Goal: Task Accomplishment & Management: Complete application form

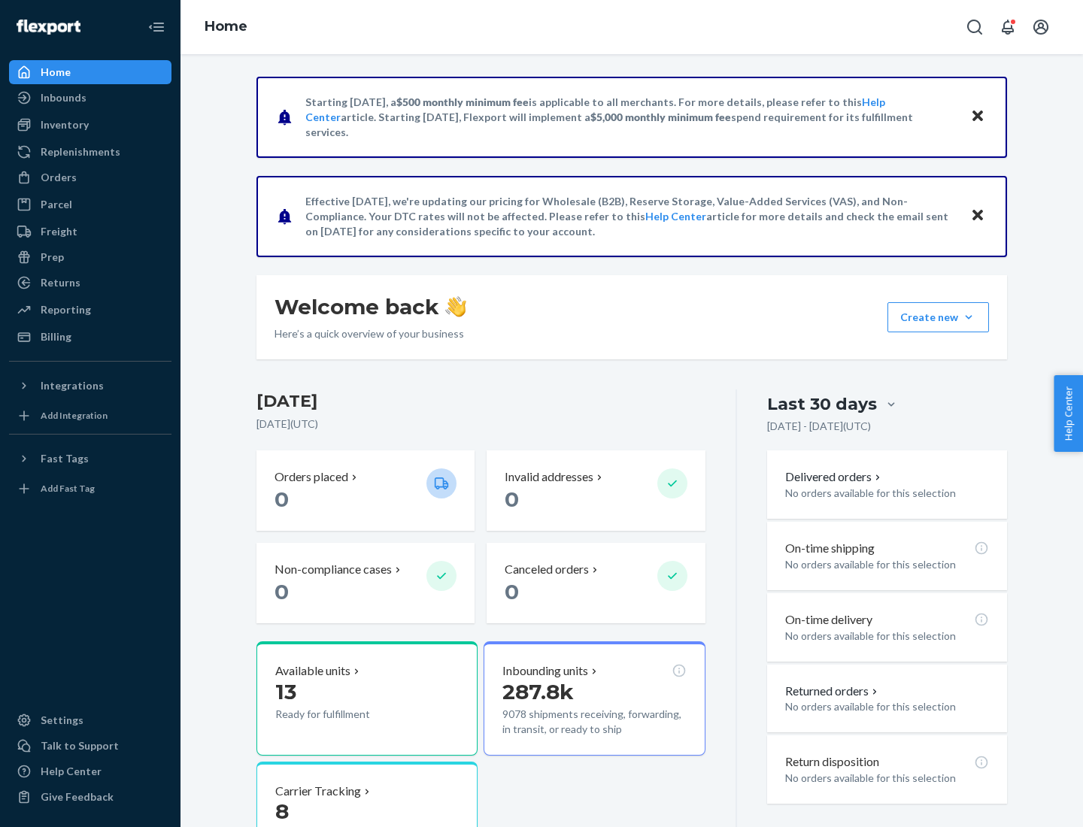
click at [969, 317] on button "Create new Create new inbound Create new order Create new product" at bounding box center [939, 317] width 102 height 30
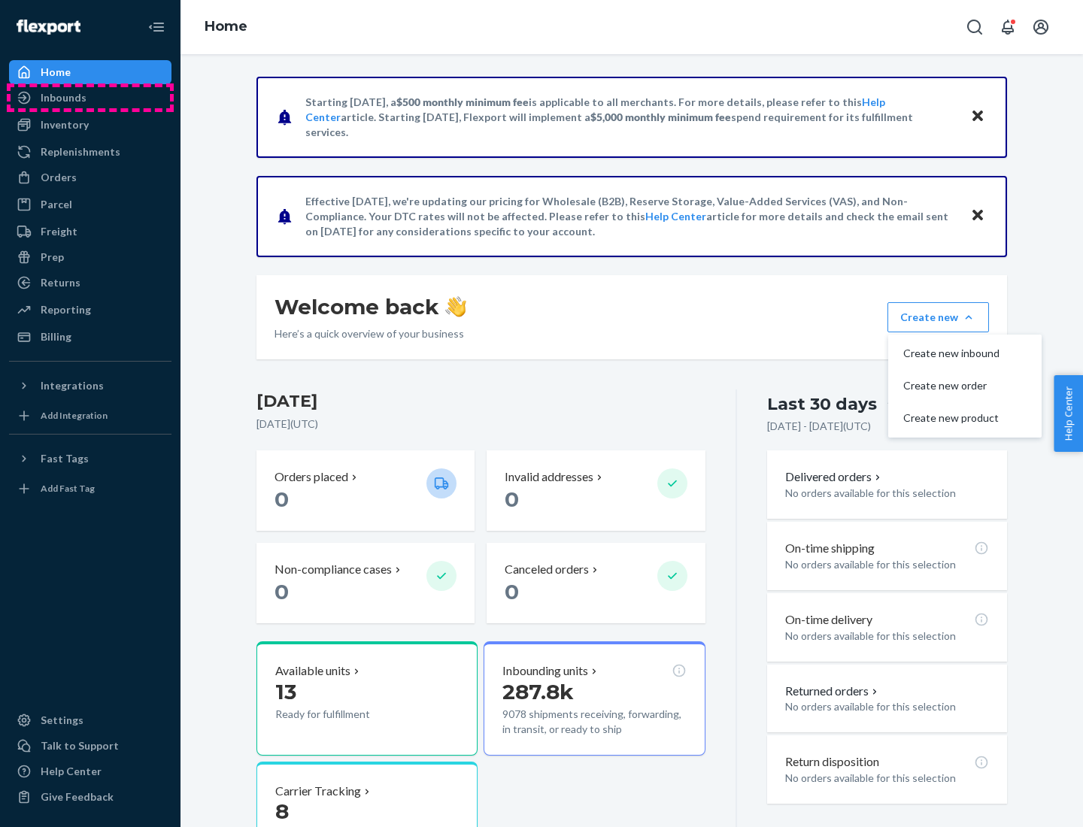
click at [90, 98] on div "Inbounds" at bounding box center [90, 97] width 159 height 21
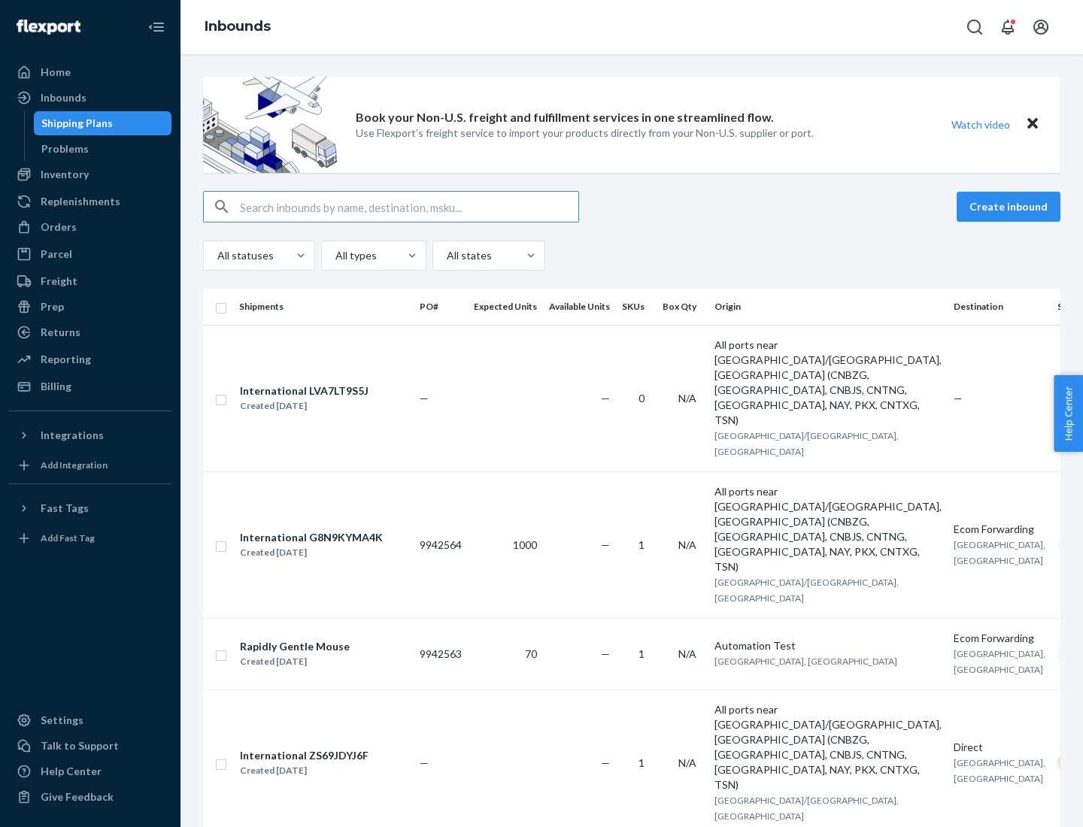
click at [1011, 207] on button "Create inbound" at bounding box center [1009, 207] width 104 height 30
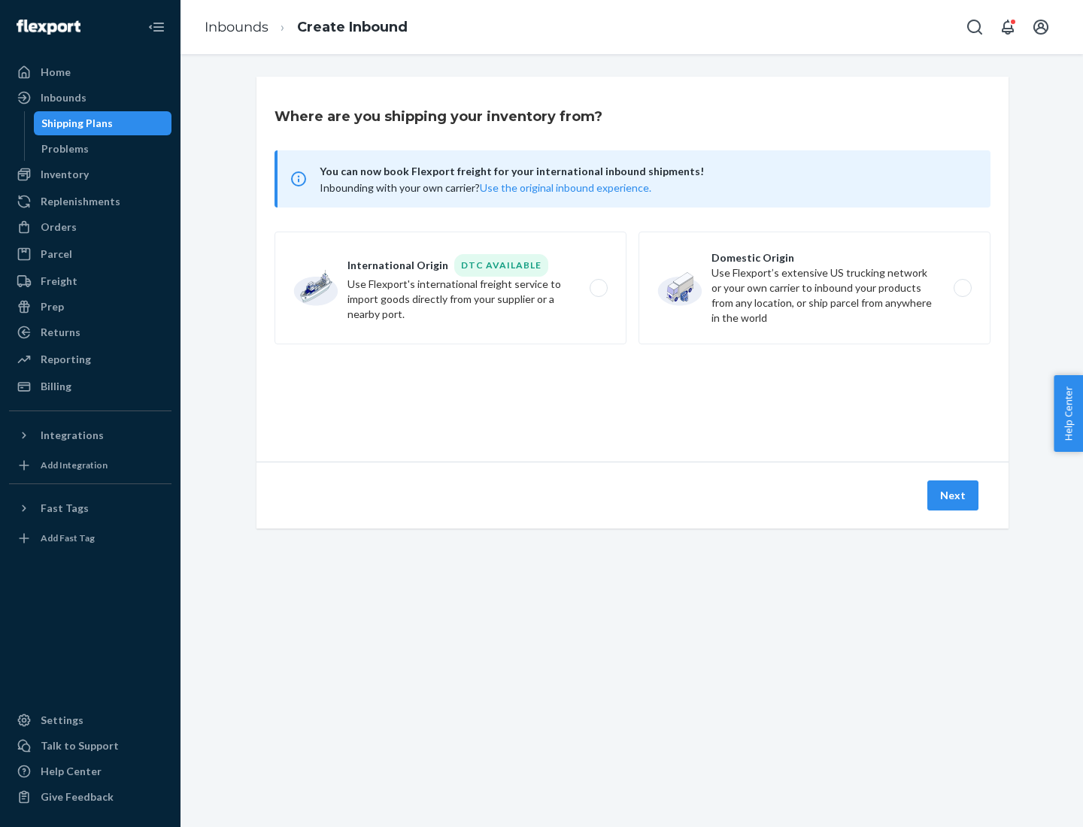
click at [815, 288] on label "Domestic Origin Use Flexport’s extensive US trucking network or your own carrie…" at bounding box center [815, 288] width 352 height 113
click at [962, 288] on input "Domestic Origin Use Flexport’s extensive US trucking network or your own carrie…" at bounding box center [967, 289] width 10 height 10
radio input "true"
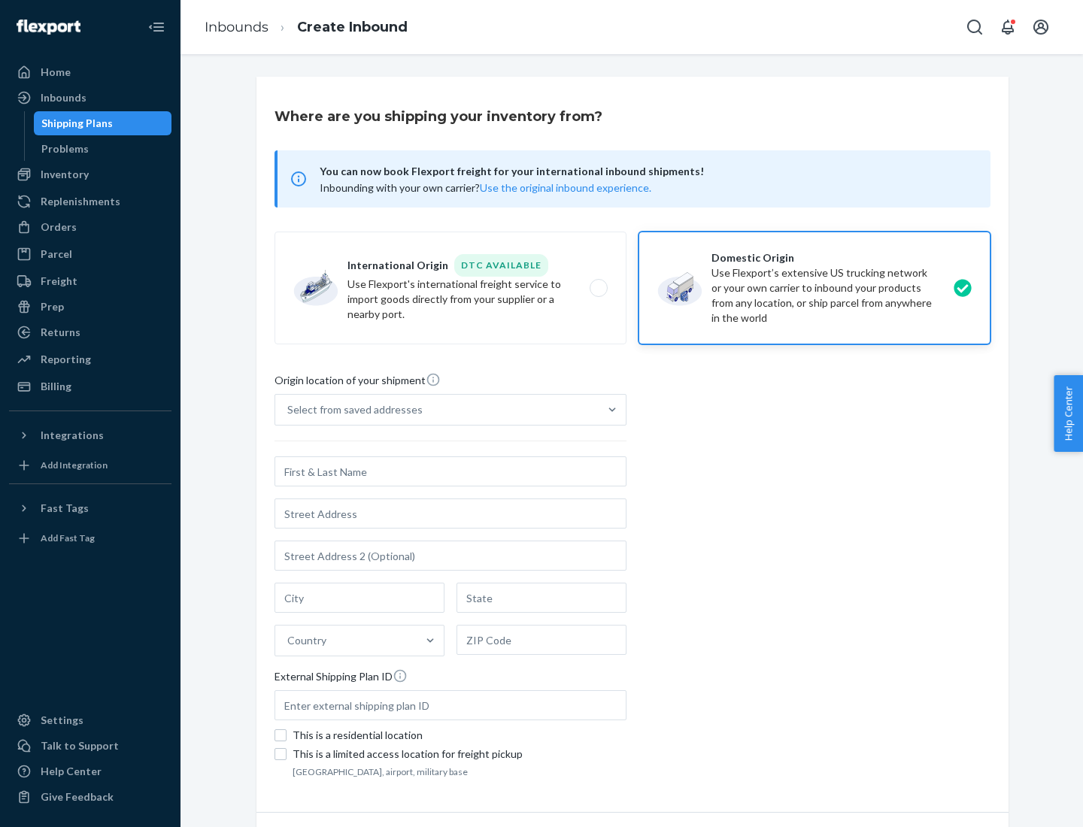
click at [351, 410] on div "Select from saved addresses" at bounding box center [354, 409] width 135 height 15
click at [289, 410] on input "Select from saved addresses" at bounding box center [288, 409] width 2 height 15
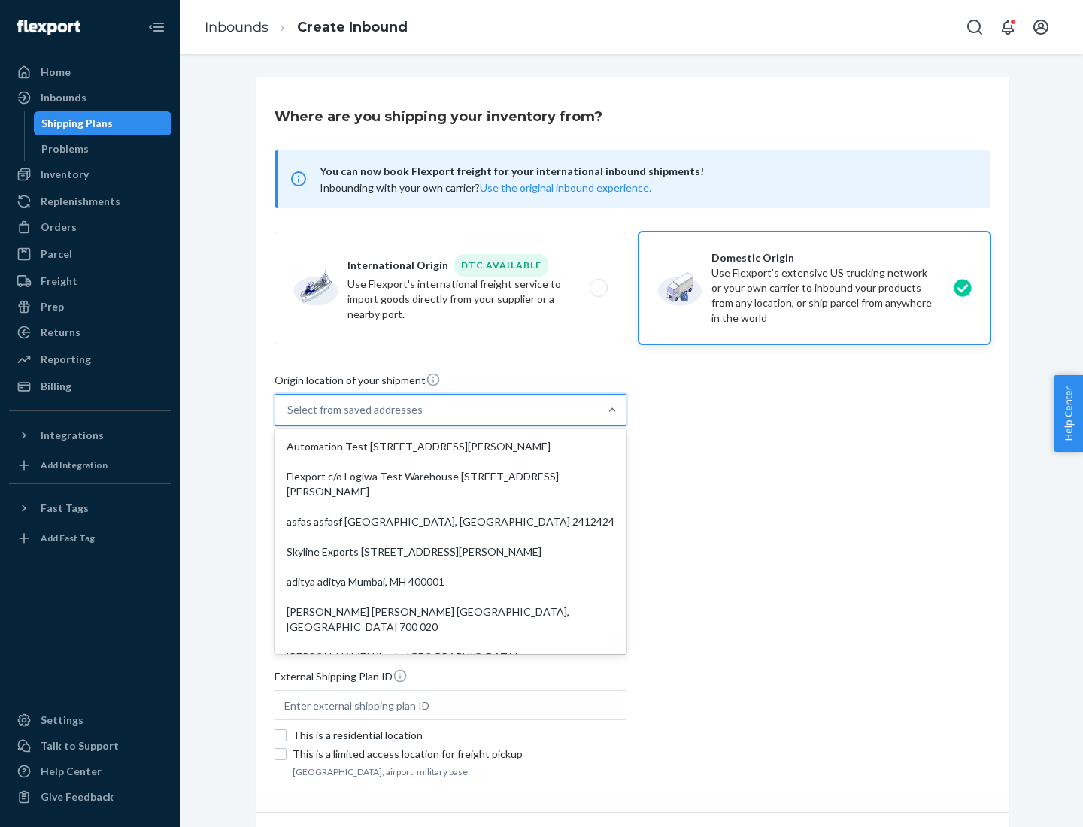
scroll to position [6, 0]
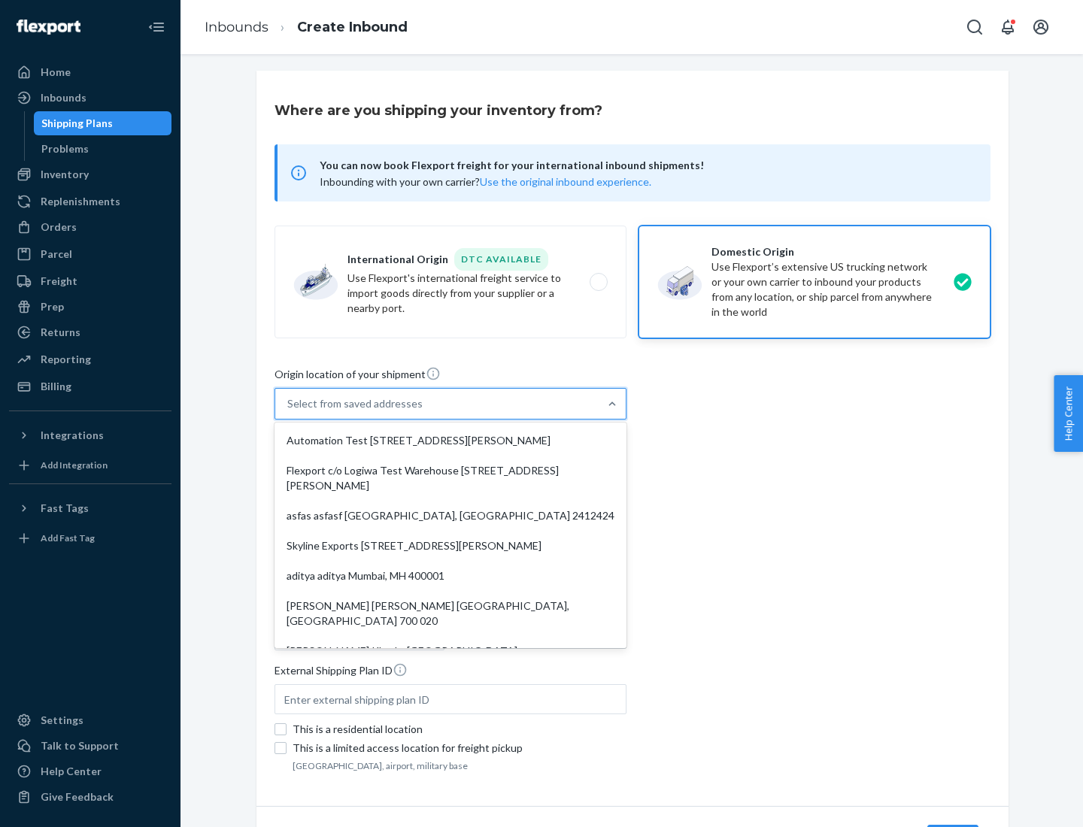
click at [451, 441] on div "Automation Test [STREET_ADDRESS][PERSON_NAME]" at bounding box center [451, 441] width 346 height 30
click at [289, 411] on input "option Automation Test [STREET_ADDRESS][PERSON_NAME]. 9 results available. Use …" at bounding box center [288, 403] width 2 height 15
type input "Automation Test"
type input "9th Floor"
type input "[GEOGRAPHIC_DATA]"
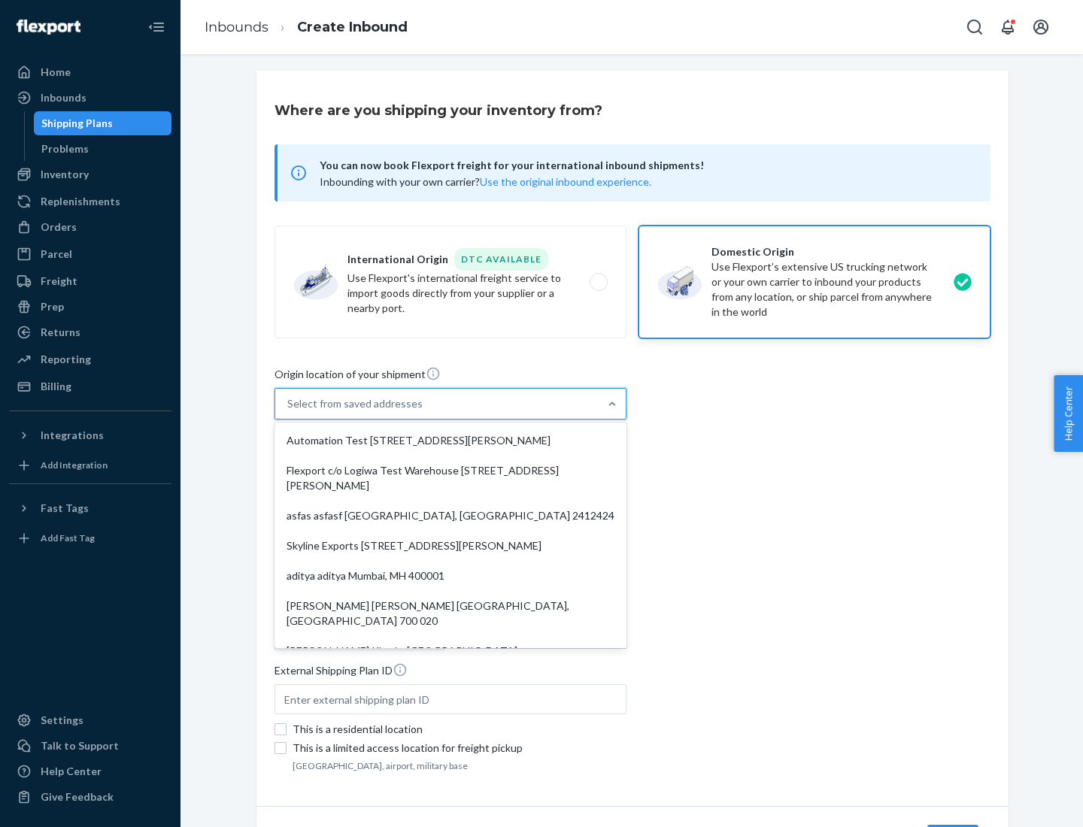
type input "CA"
type input "94104"
type input "[STREET_ADDRESS][PERSON_NAME]"
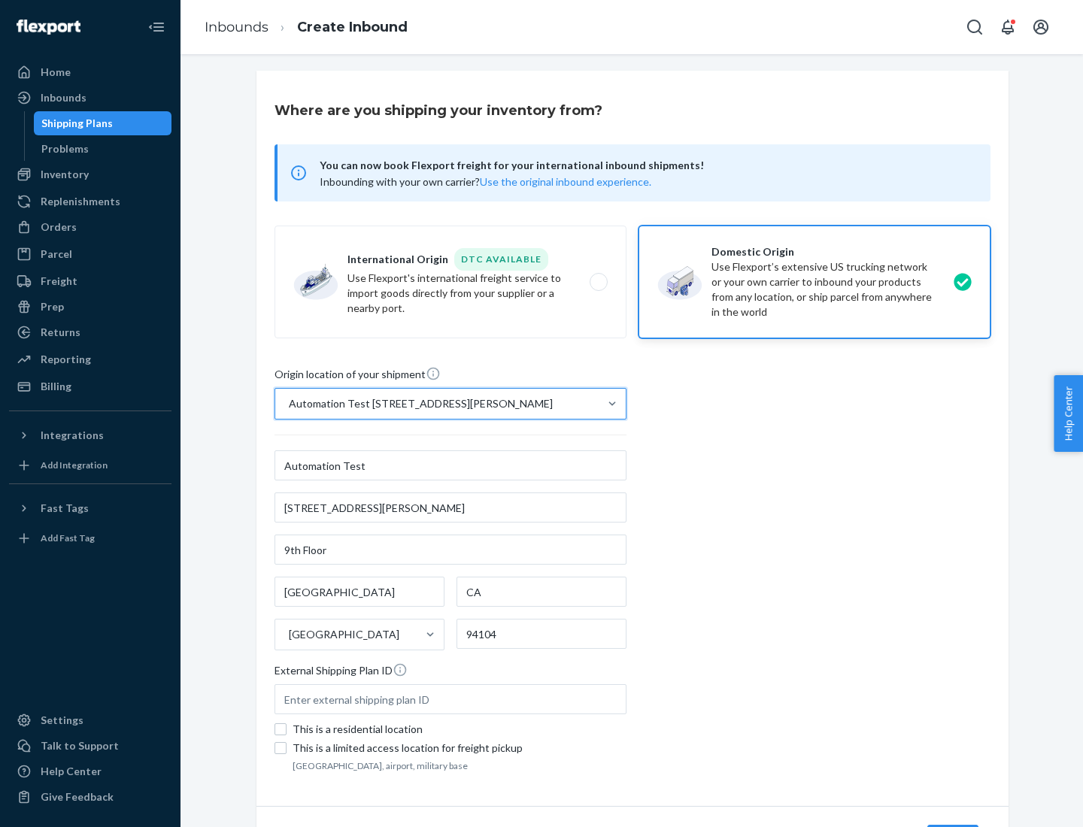
scroll to position [88, 0]
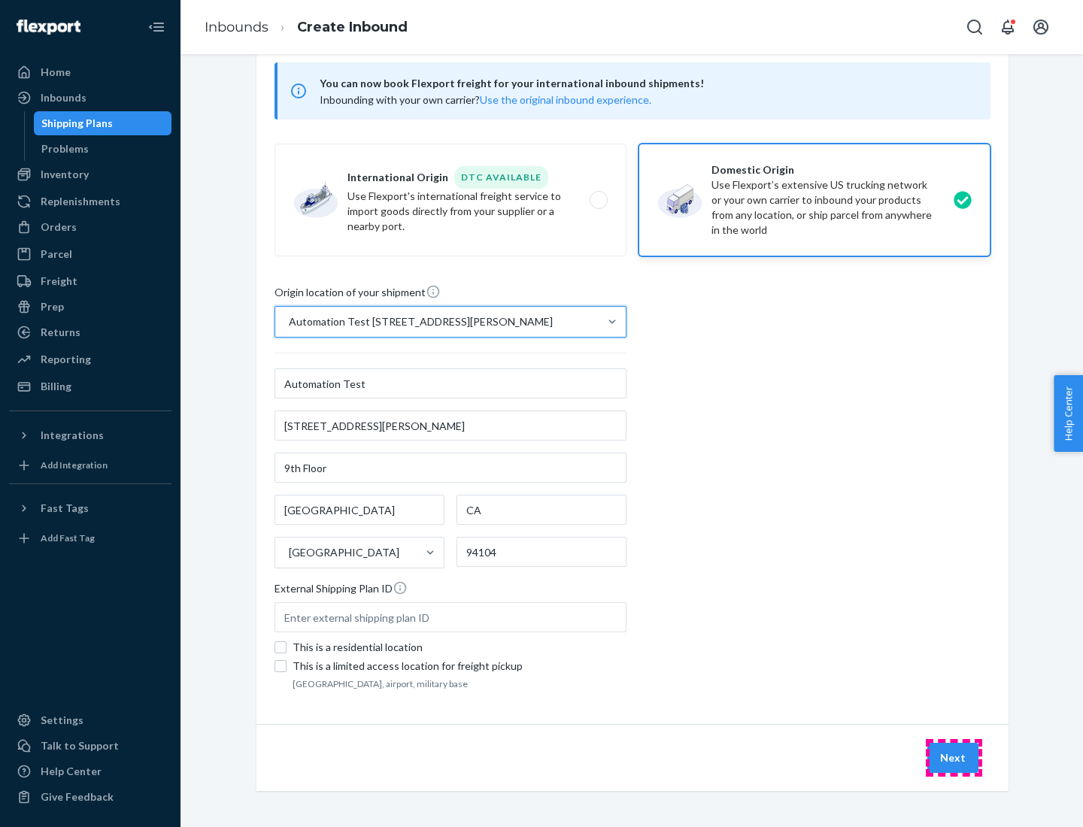
click at [954, 758] on button "Next" at bounding box center [952, 758] width 51 height 30
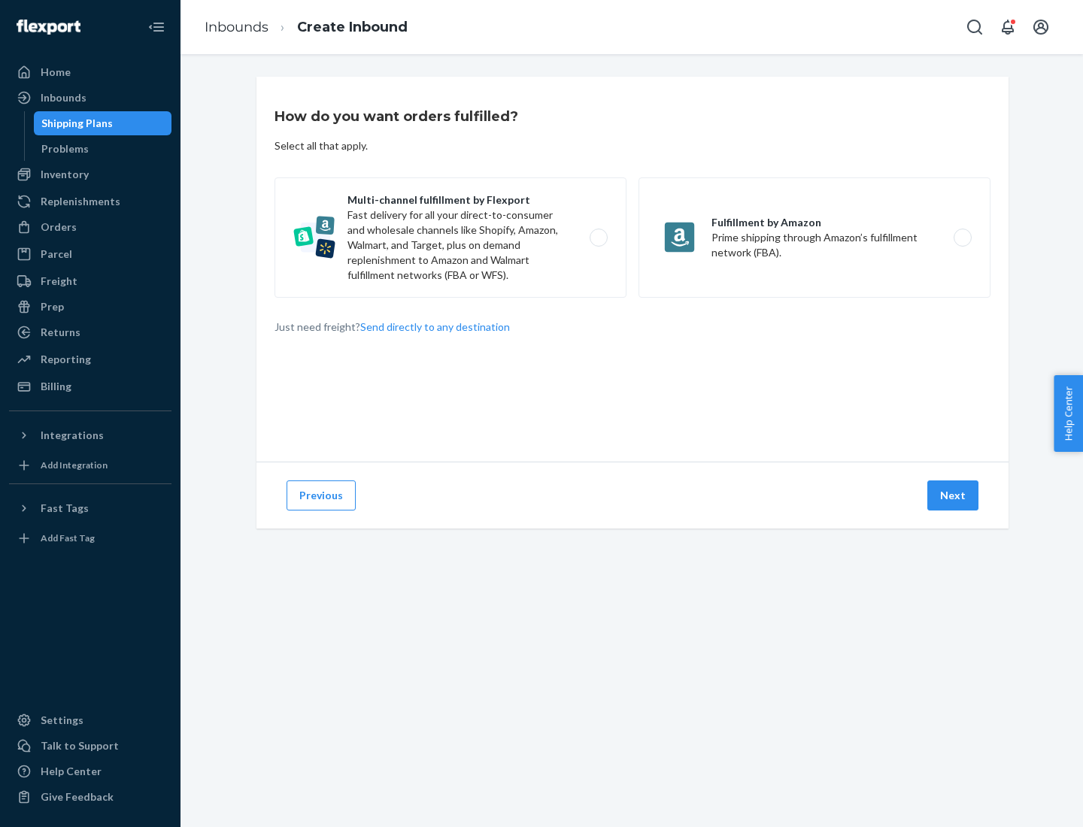
click at [451, 238] on label "Multi-channel fulfillment by Flexport Fast delivery for all your direct-to-cons…" at bounding box center [451, 238] width 352 height 120
click at [598, 238] on input "Multi-channel fulfillment by Flexport Fast delivery for all your direct-to-cons…" at bounding box center [603, 238] width 10 height 10
radio input "true"
click at [954, 496] on button "Next" at bounding box center [952, 496] width 51 height 30
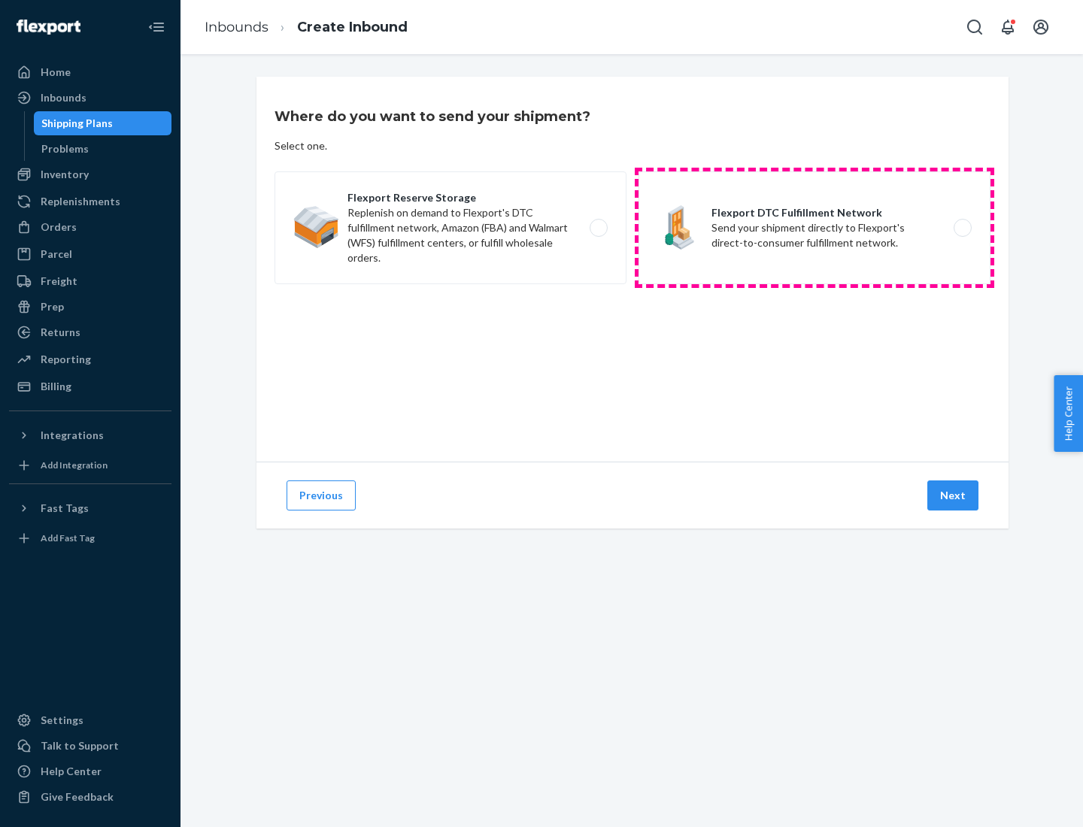
click at [815, 228] on label "Flexport DTC Fulfillment Network Send your shipment directly to Flexport's dire…" at bounding box center [815, 227] width 352 height 113
click at [962, 228] on input "Flexport DTC Fulfillment Network Send your shipment directly to Flexport's dire…" at bounding box center [967, 228] width 10 height 10
radio input "true"
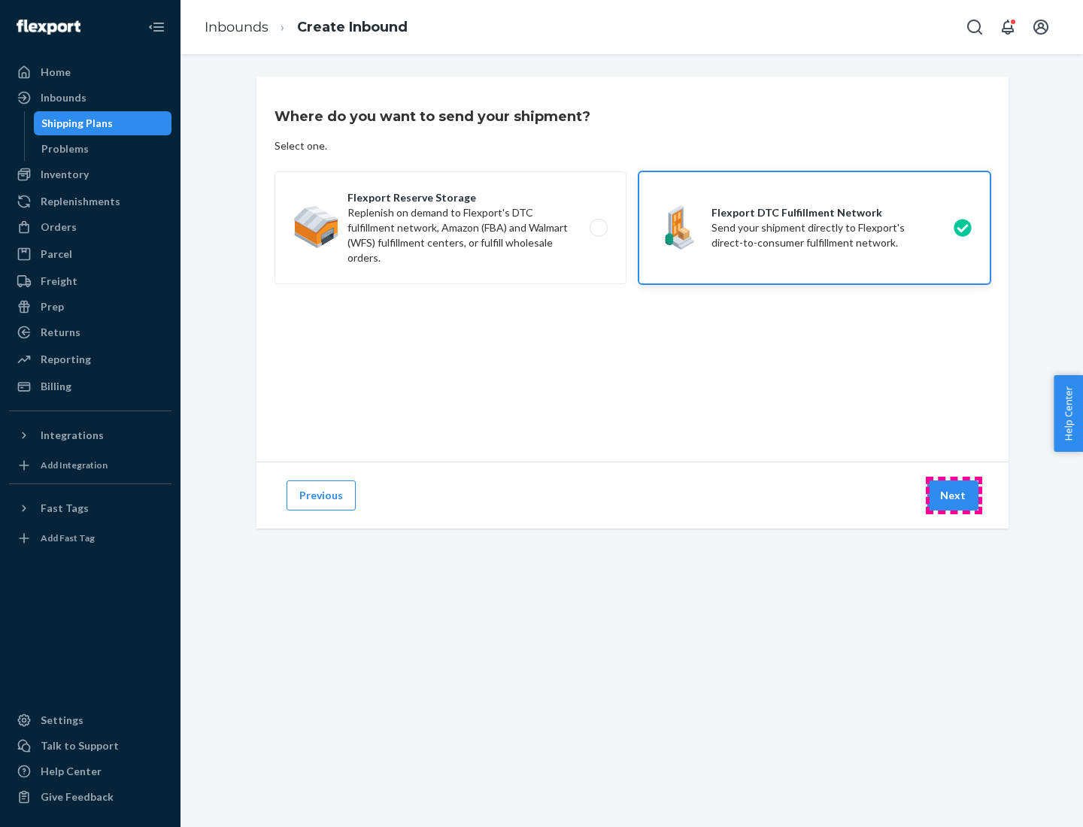
click at [954, 496] on button "Next" at bounding box center [952, 496] width 51 height 30
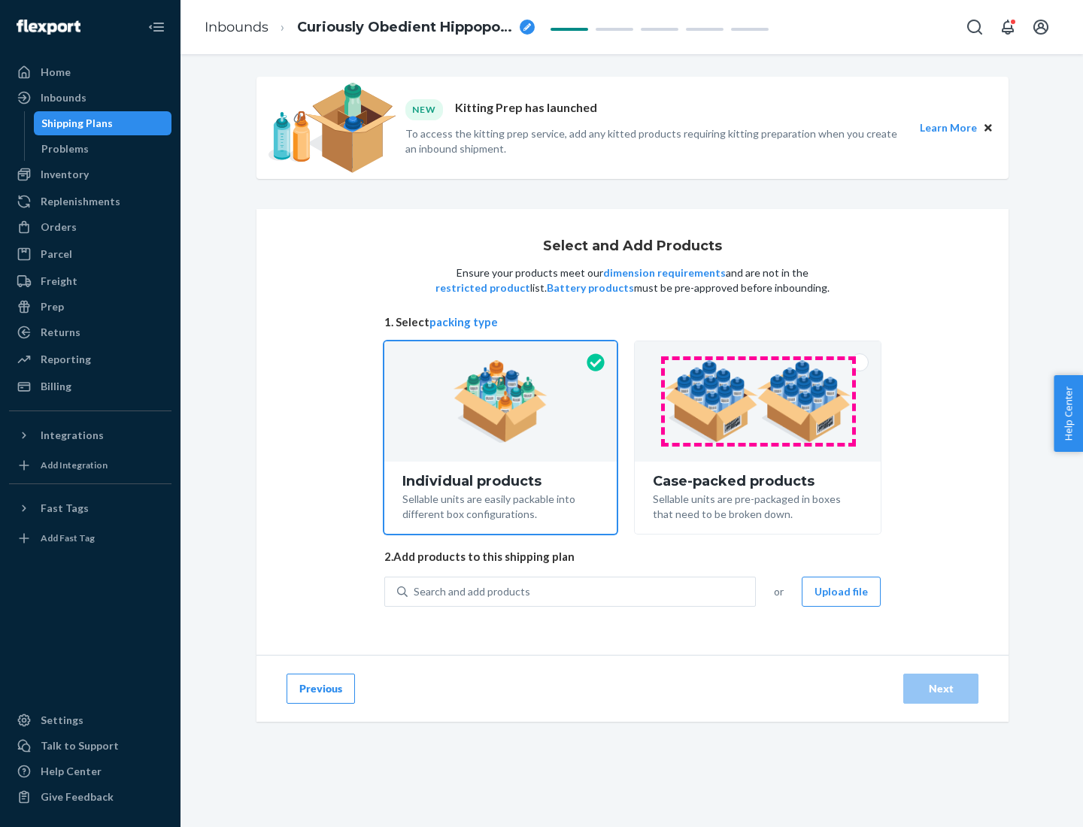
click at [758, 402] on img at bounding box center [757, 401] width 187 height 83
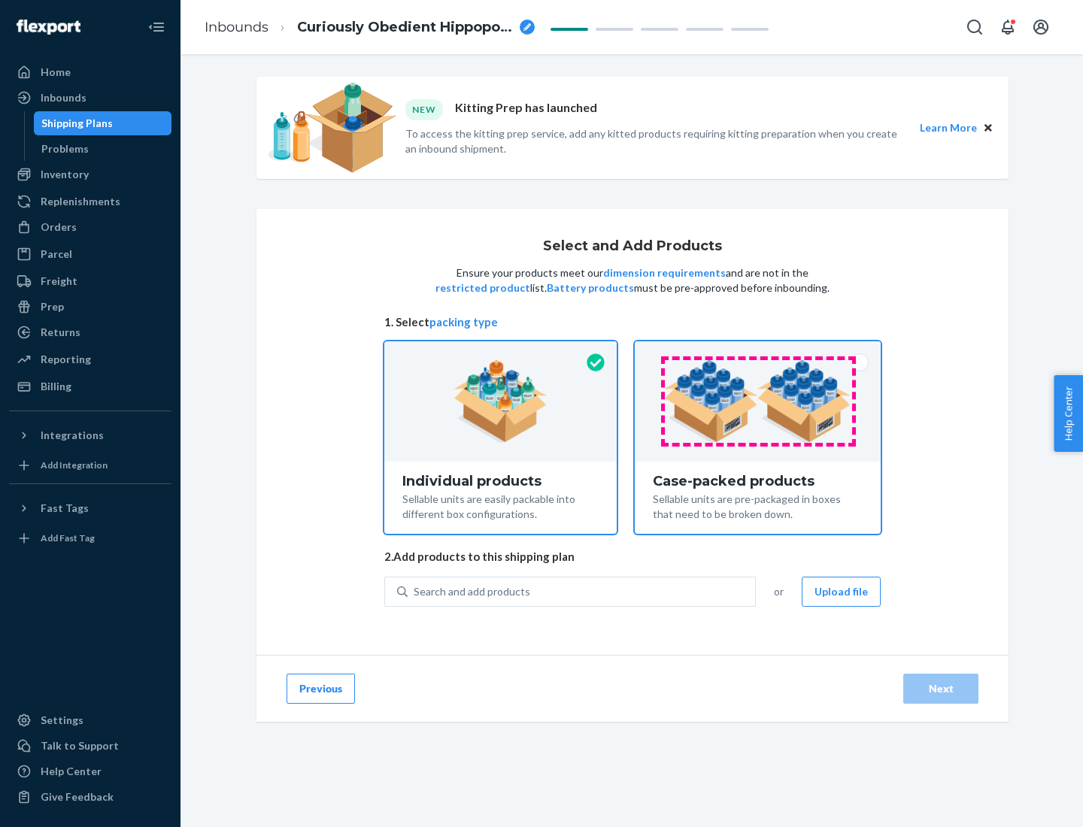
click at [758, 351] on input "Case-packed products Sellable units are pre-packaged in boxes that need to be b…" at bounding box center [758, 346] width 10 height 10
radio input "true"
radio input "false"
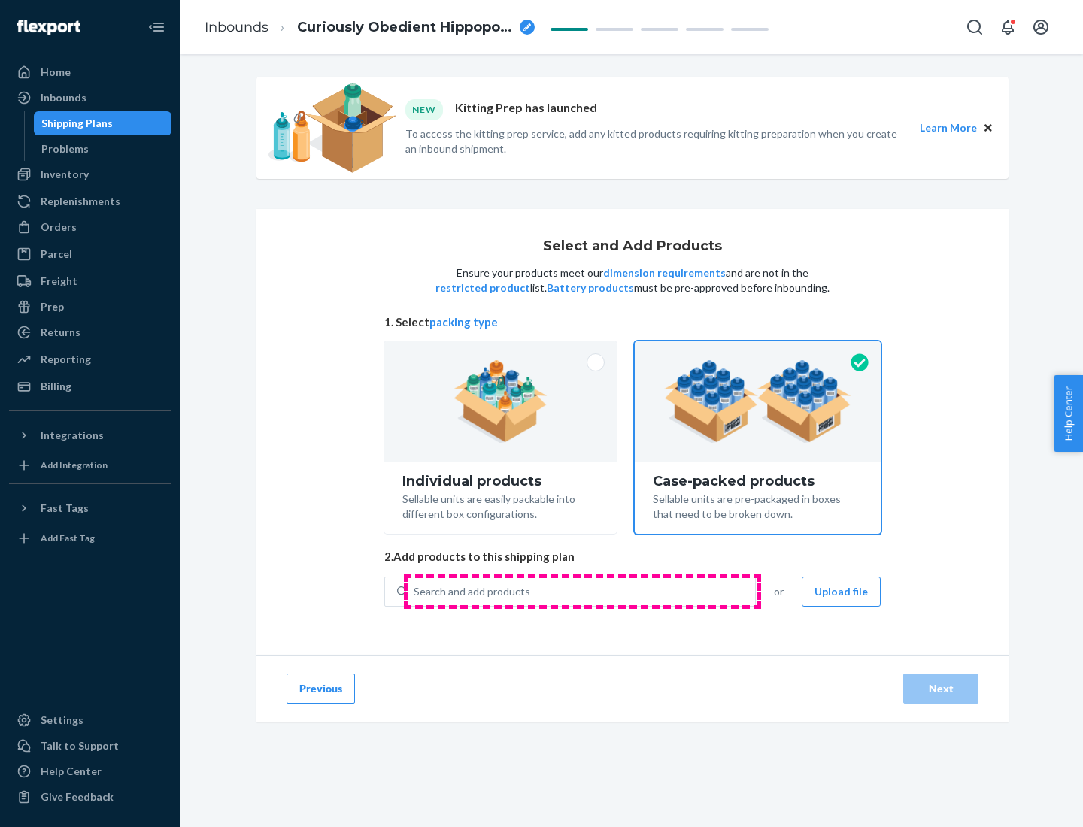
click at [582, 591] on div "Search and add products" at bounding box center [581, 591] width 347 height 27
click at [415, 591] on input "Search and add products" at bounding box center [415, 591] width 2 height 15
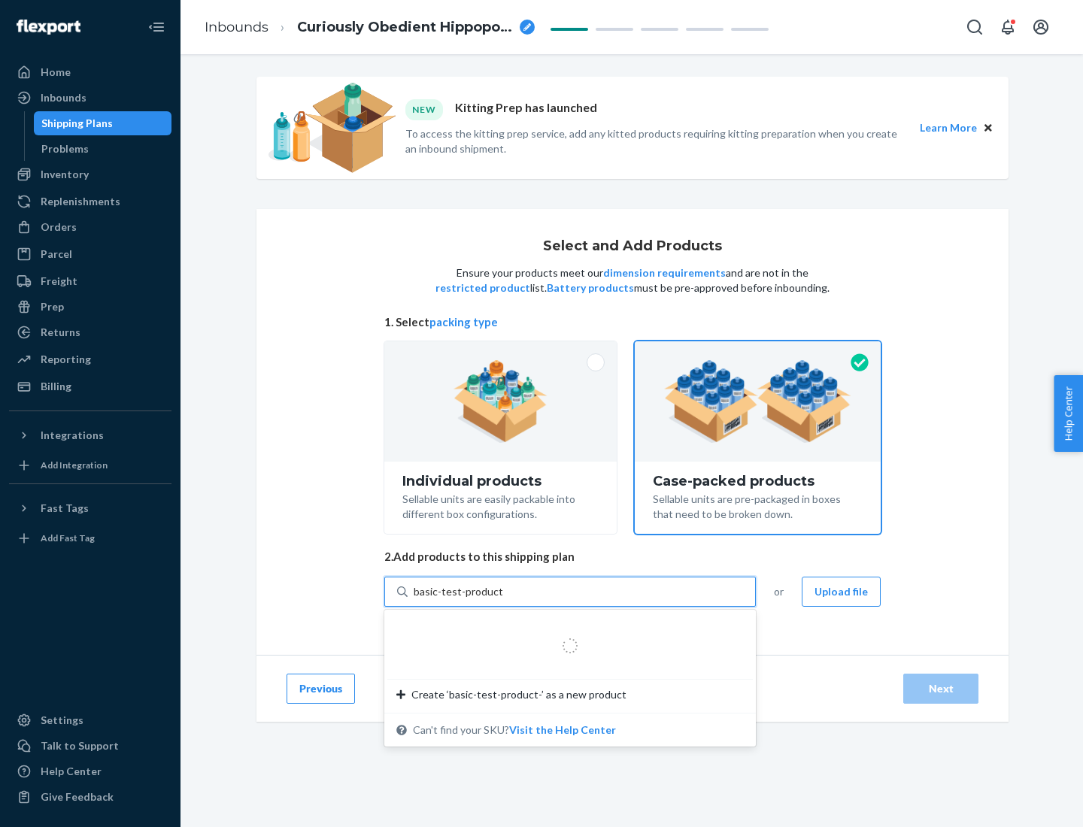
type input "basic-test-product-1"
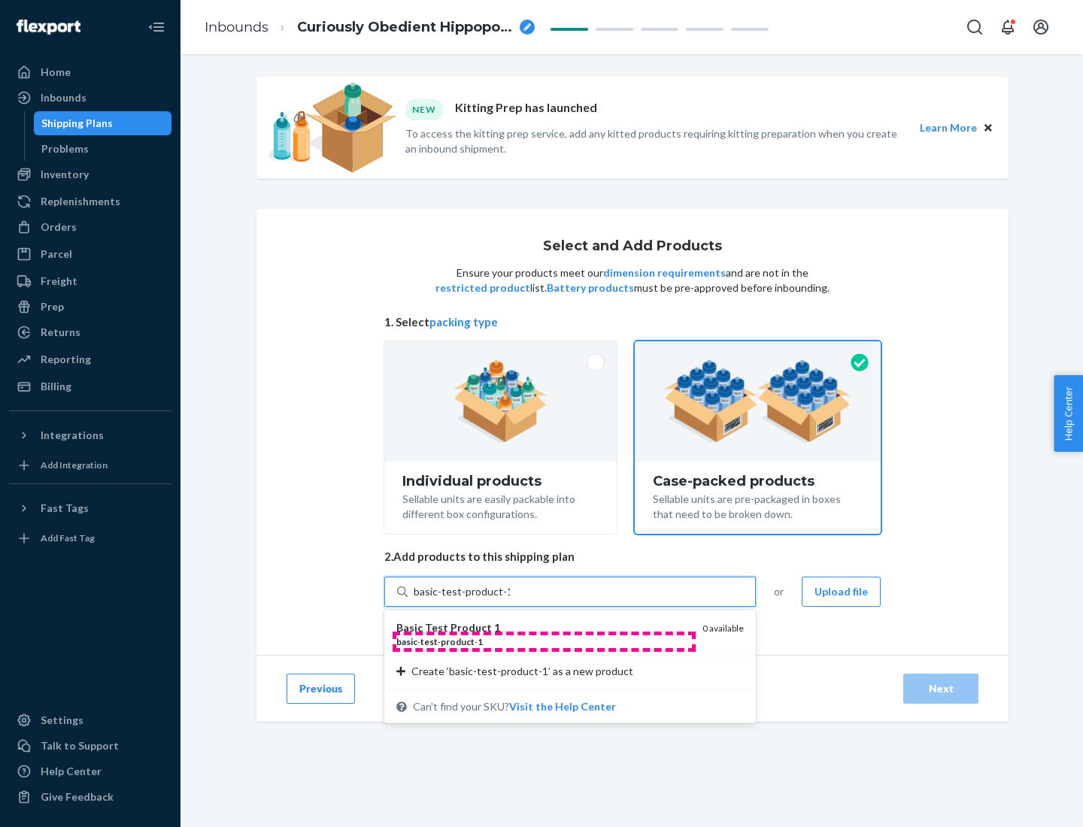
click at [544, 642] on div "basic - test - product - 1" at bounding box center [543, 642] width 294 height 13
click at [510, 599] on input "basic-test-product-1" at bounding box center [462, 591] width 96 height 15
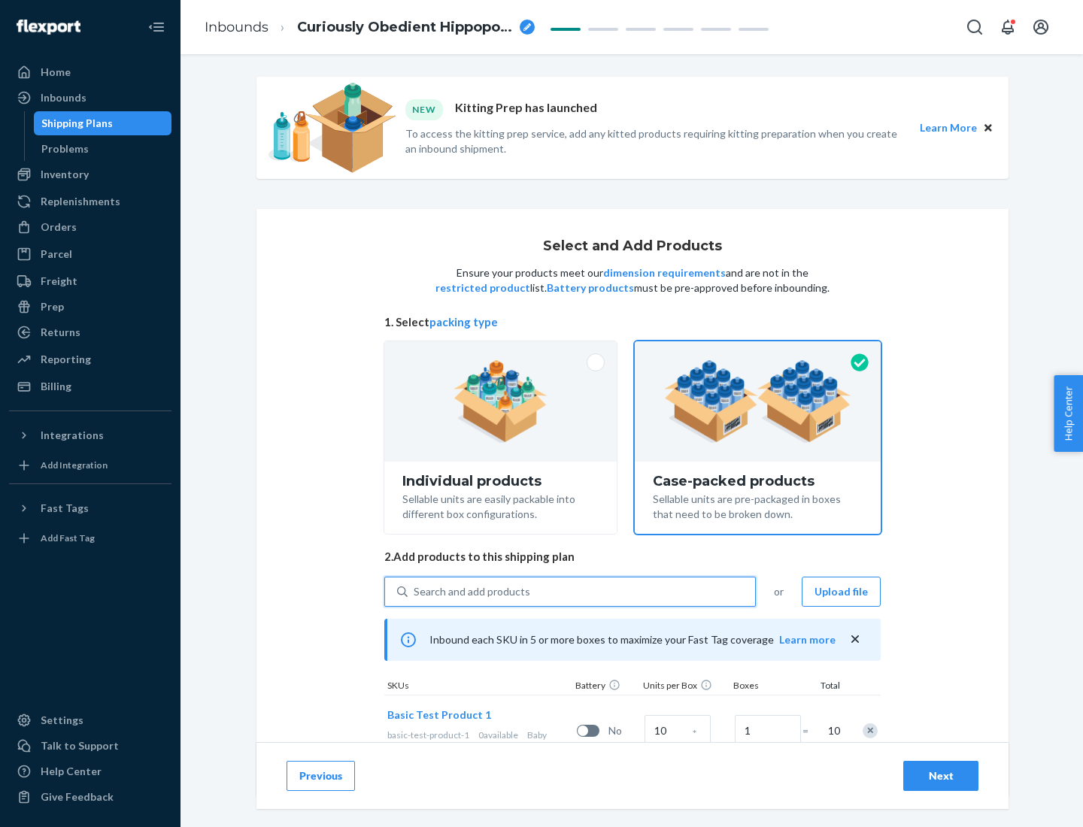
scroll to position [54, 0]
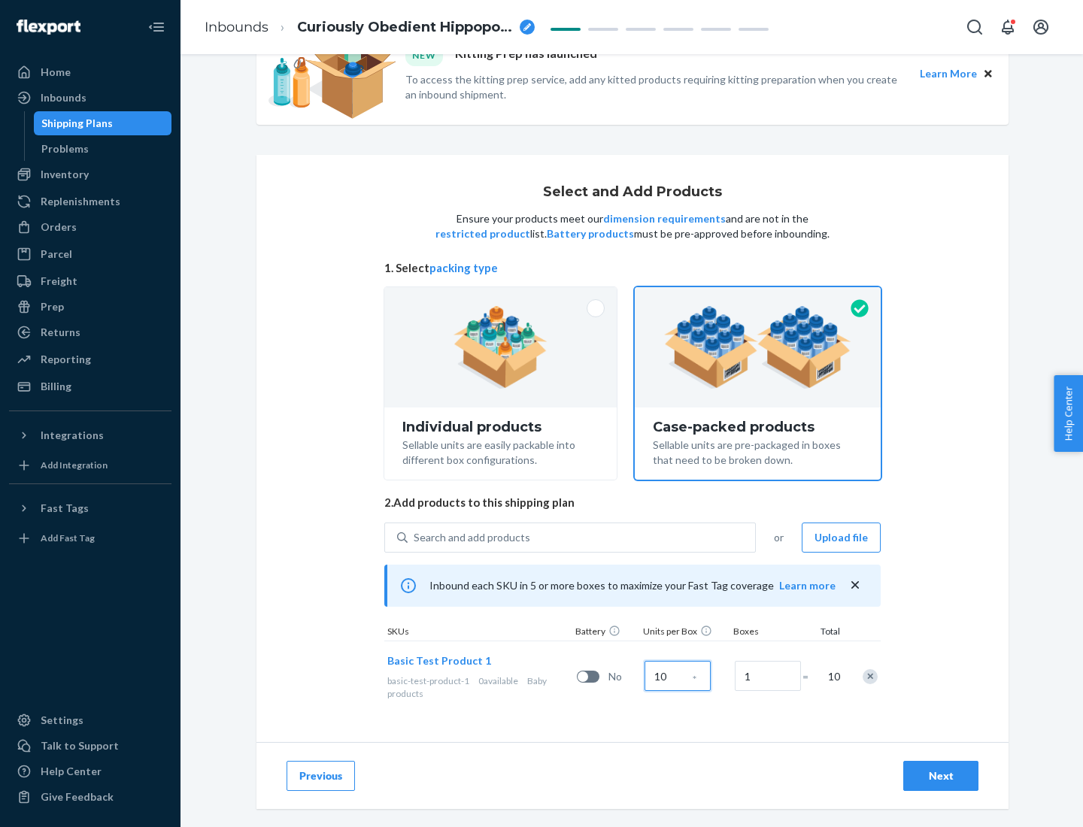
type input "10"
type input "7"
click at [941, 776] on div "Next" at bounding box center [941, 776] width 50 height 15
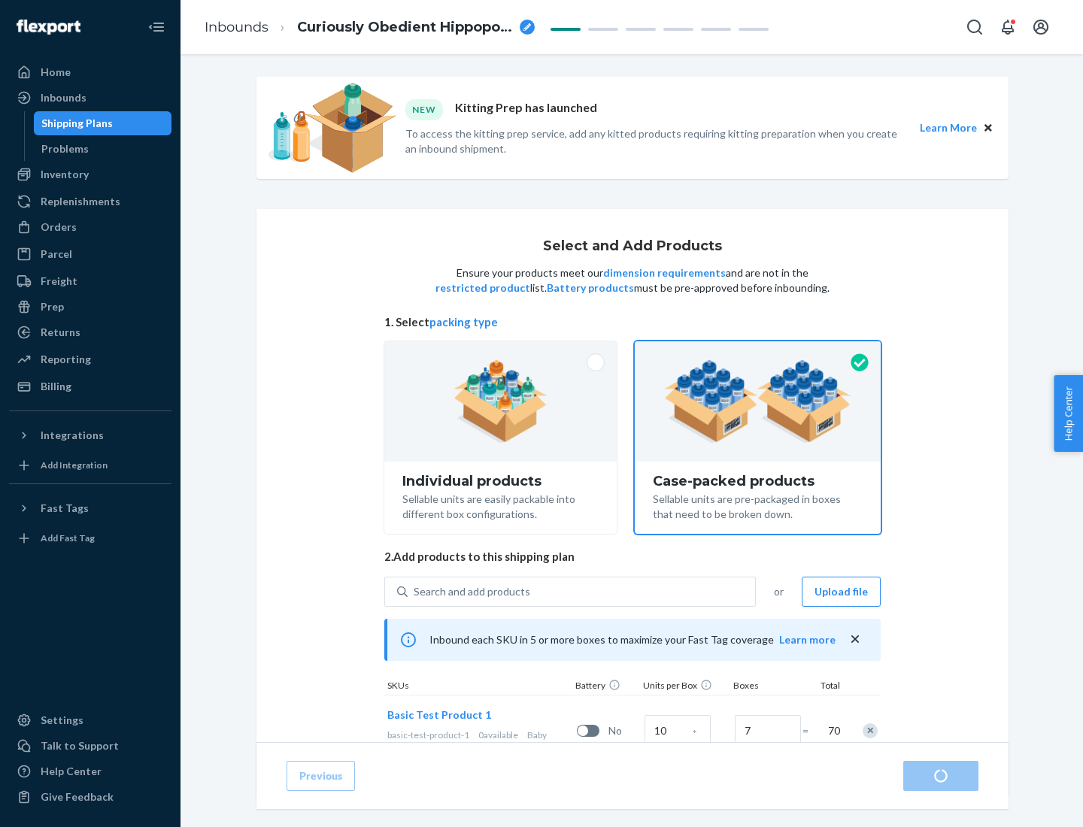
radio input "true"
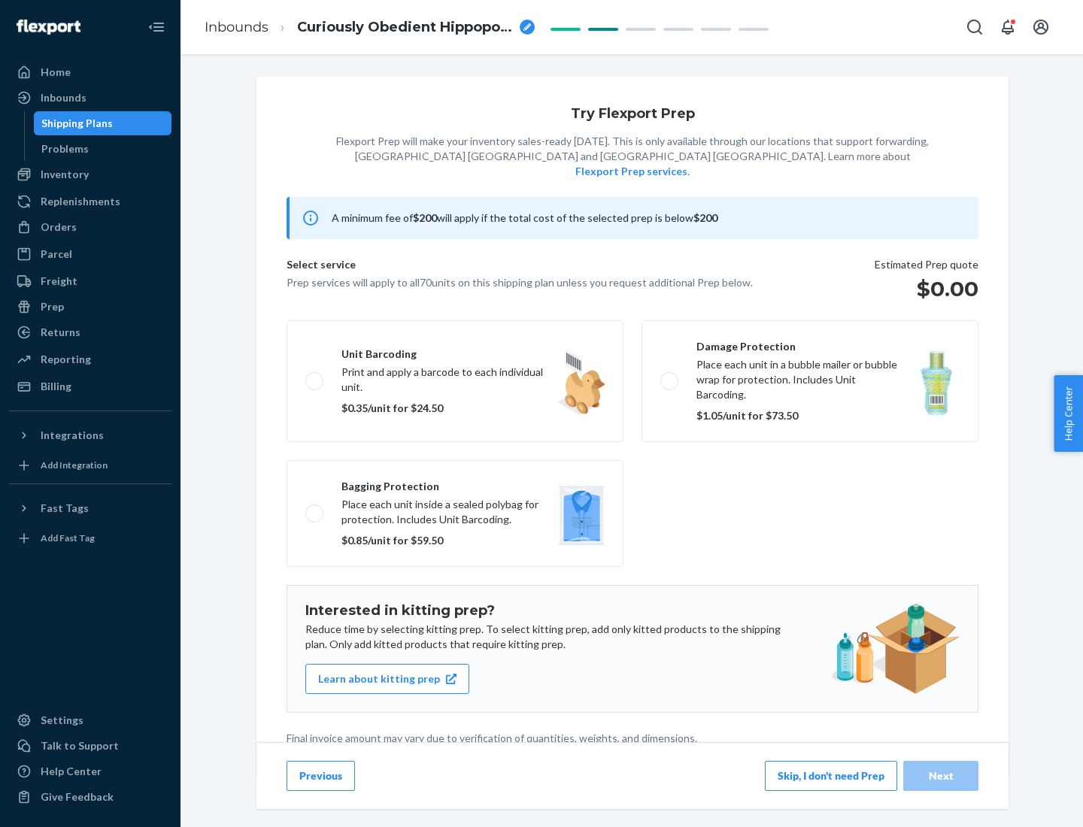
scroll to position [4, 0]
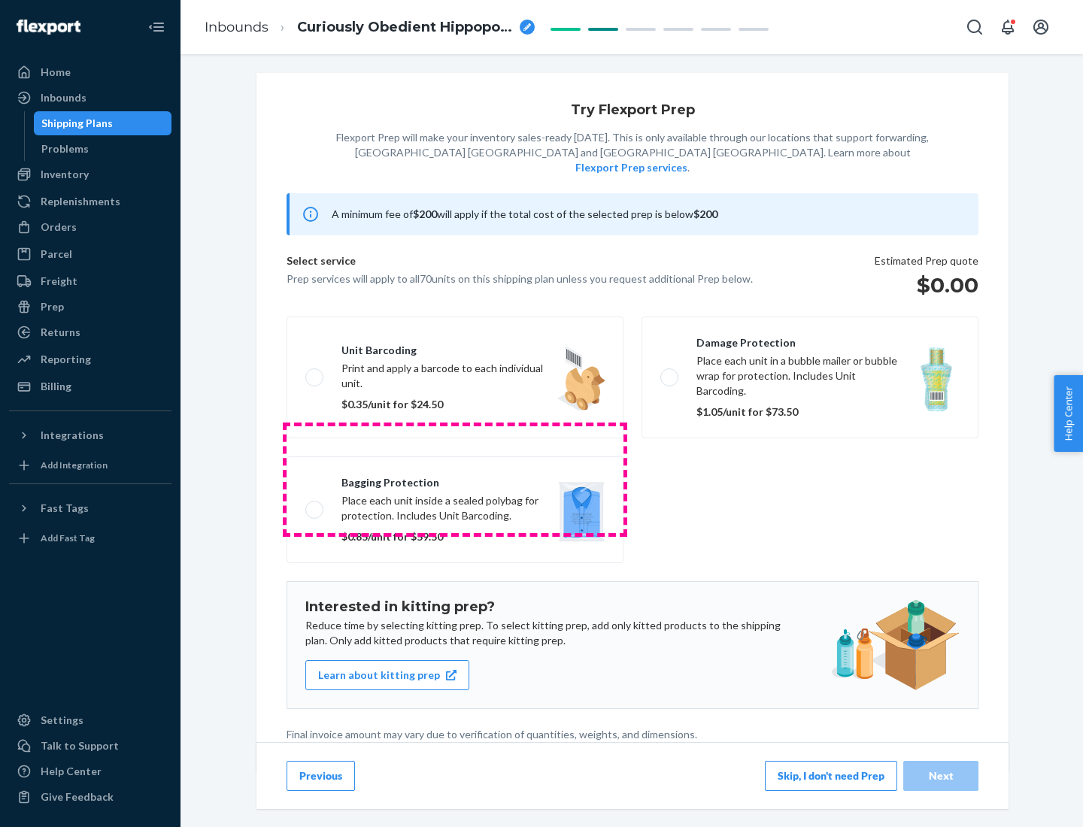
click at [455, 479] on label "Bagging protection Place each unit inside a sealed polybag for protection. Incl…" at bounding box center [455, 510] width 337 height 107
click at [315, 505] on input "Bagging protection Place each unit inside a sealed polybag for protection. Incl…" at bounding box center [310, 510] width 10 height 10
checkbox input "true"
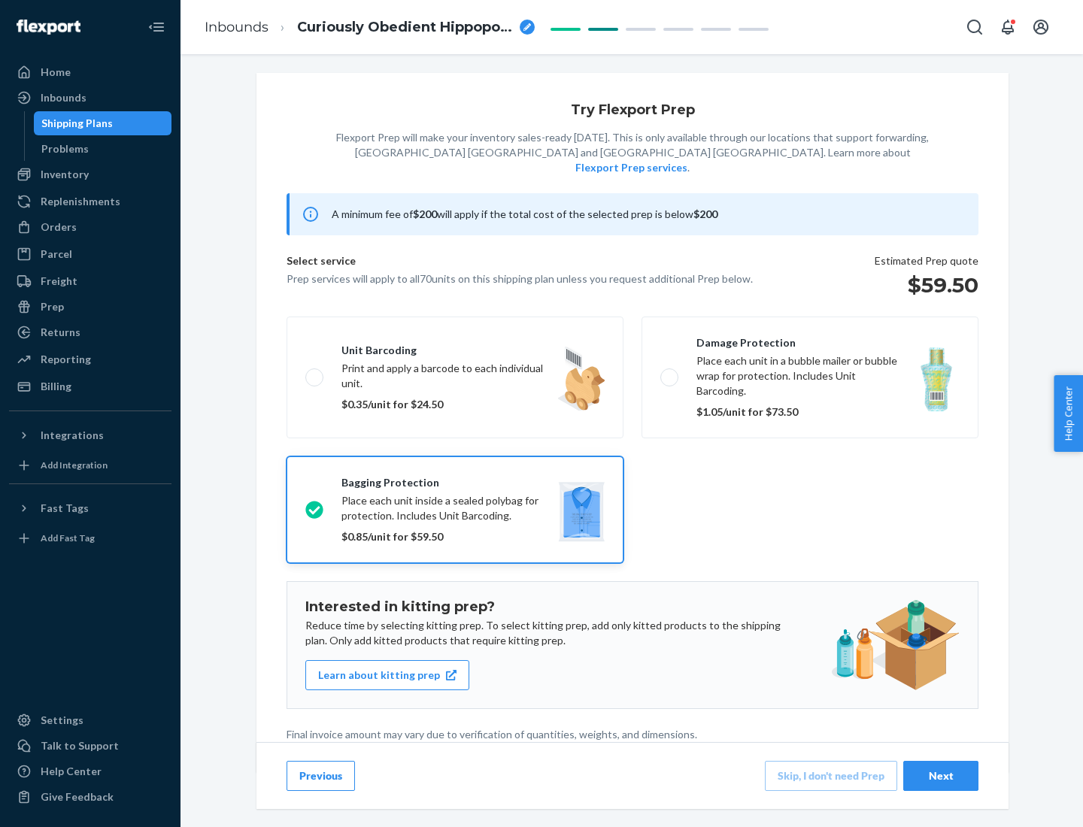
click at [941, 775] on div "Next" at bounding box center [941, 776] width 50 height 15
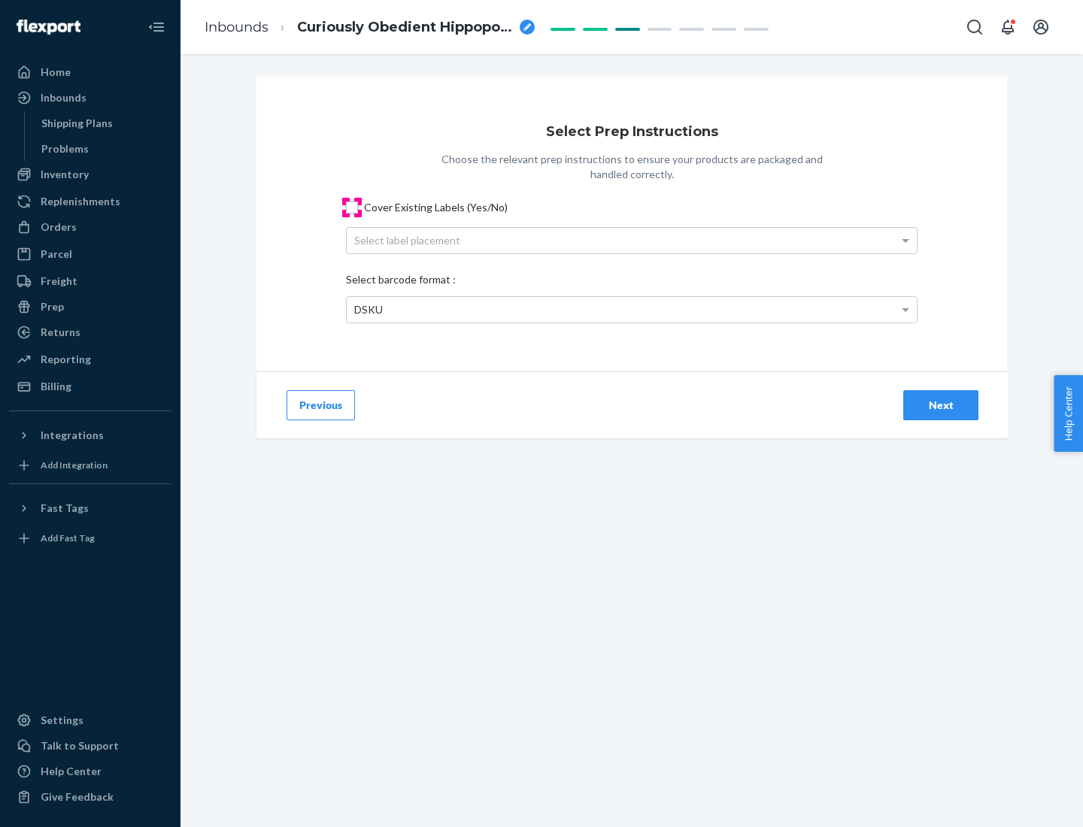
click at [352, 207] on input "Cover Existing Labels (Yes/No)" at bounding box center [352, 208] width 12 height 12
checkbox input "true"
click at [632, 240] on div "Select label placement" at bounding box center [632, 241] width 570 height 26
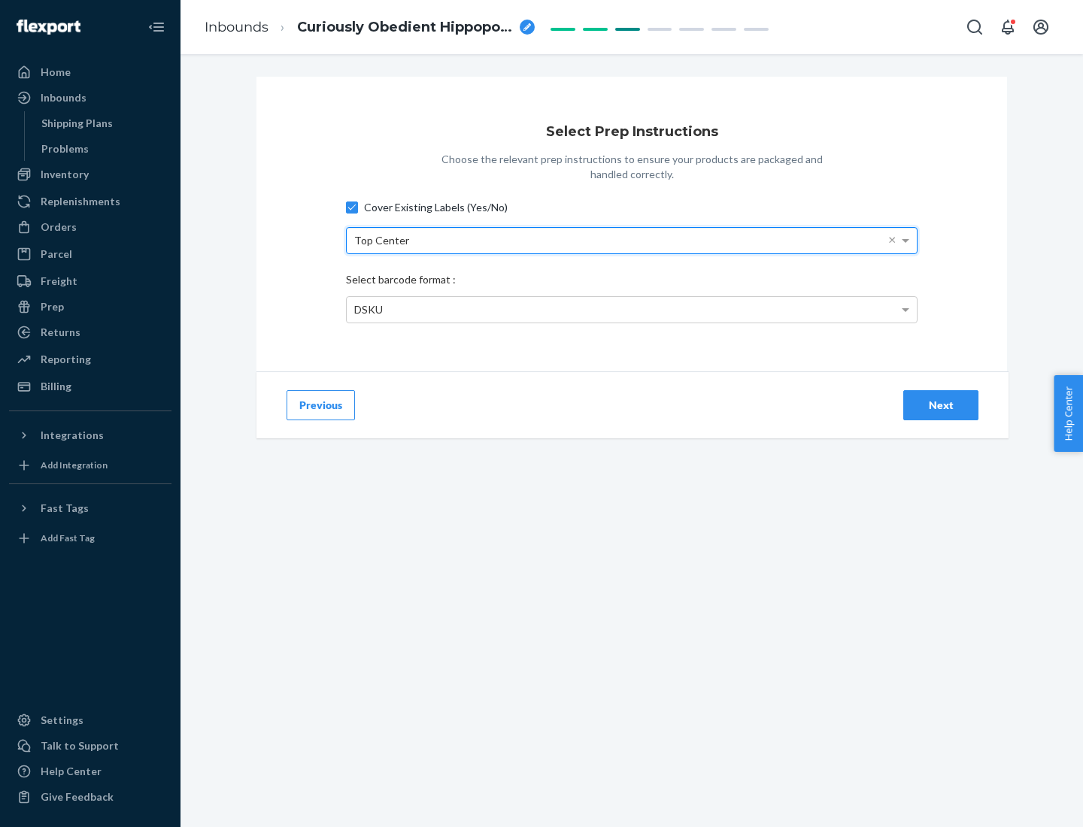
click at [632, 309] on div "DSKU" at bounding box center [632, 310] width 570 height 26
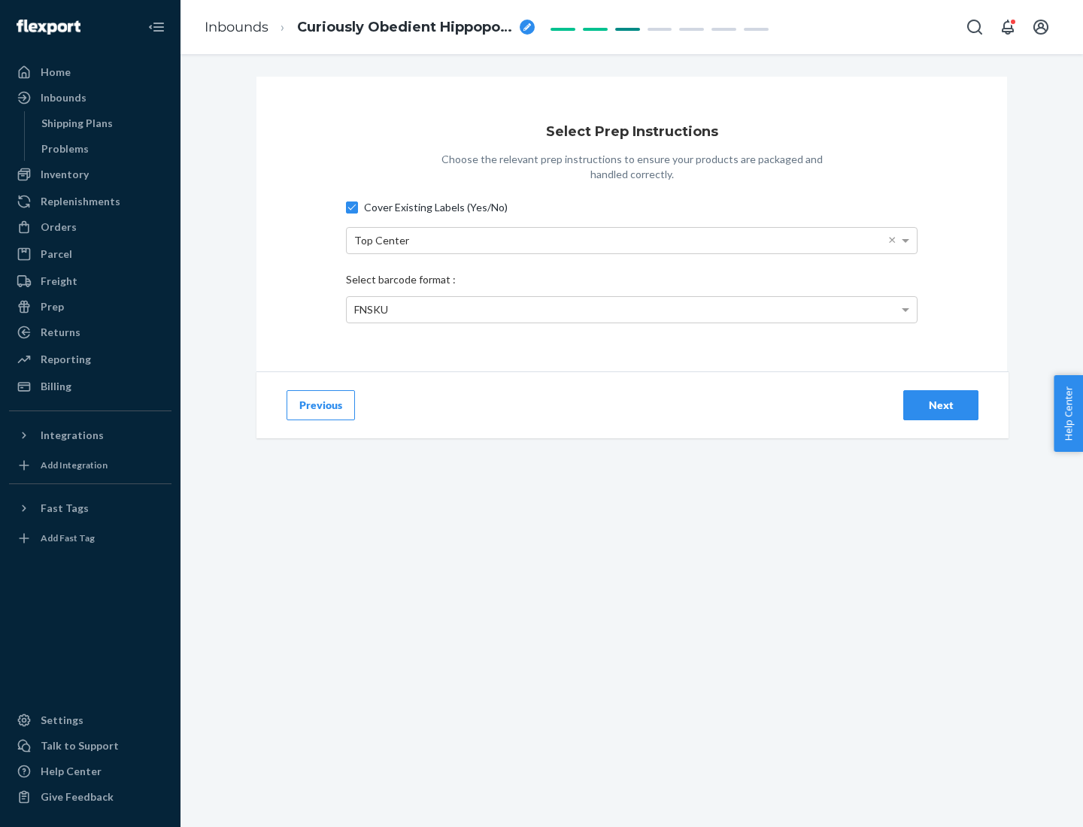
click at [941, 405] on div "Next" at bounding box center [941, 405] width 50 height 15
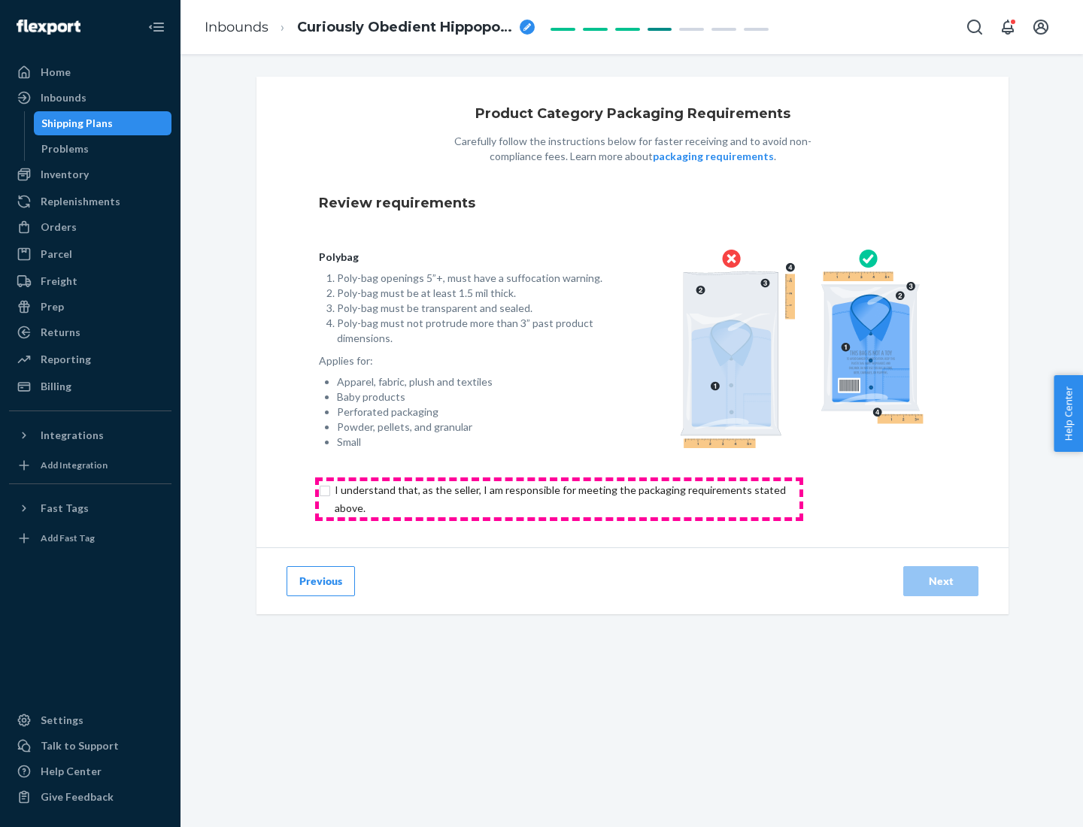
click at [559, 499] on input "checkbox" at bounding box center [569, 499] width 500 height 36
checkbox input "true"
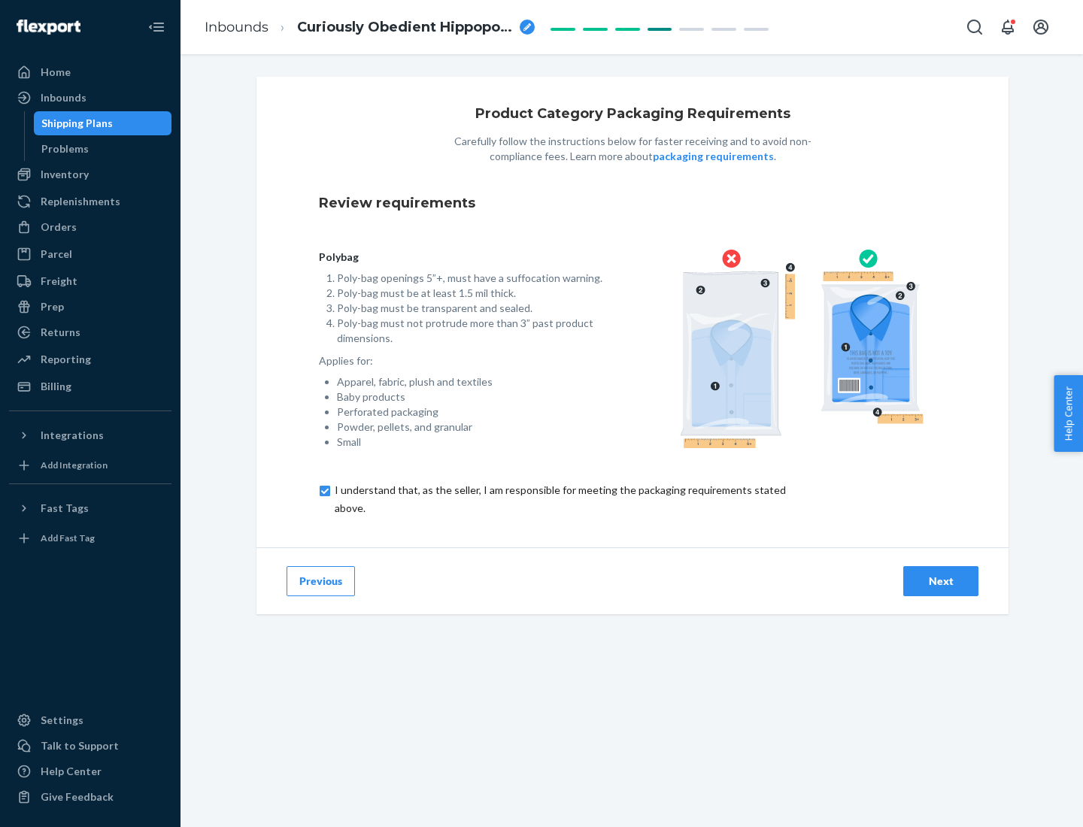
click at [941, 581] on div "Next" at bounding box center [941, 581] width 50 height 15
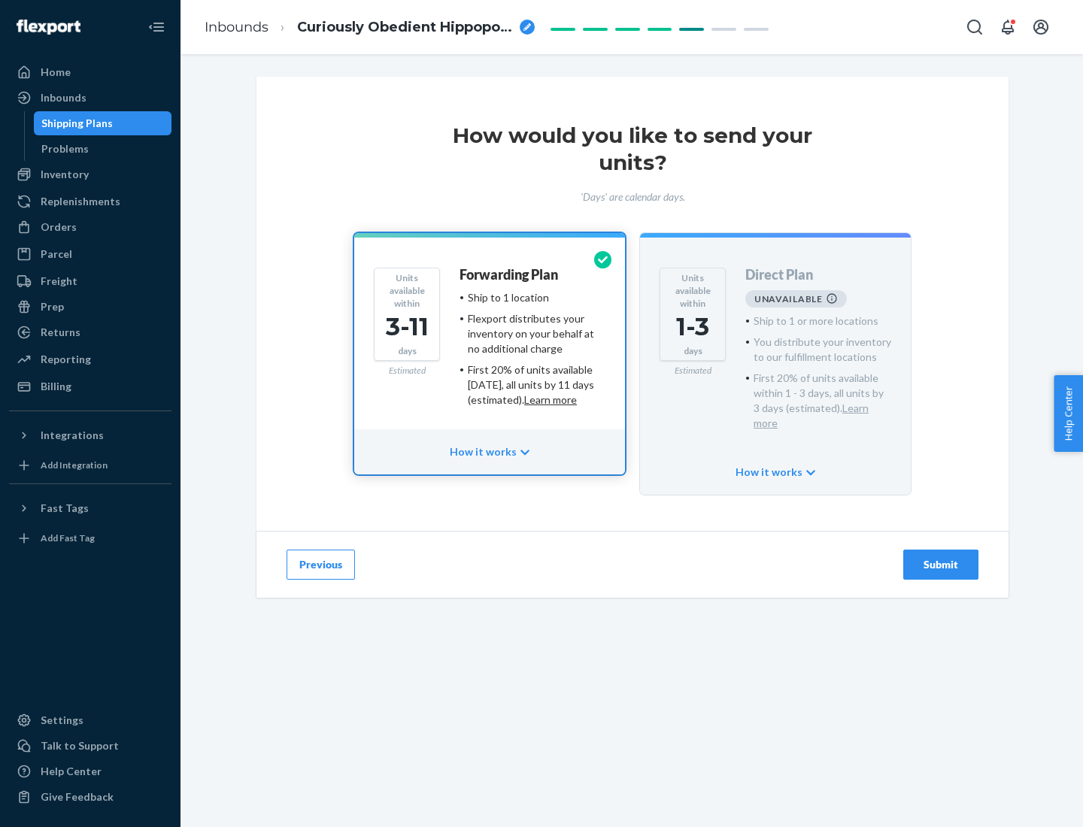
click at [510, 275] on h4 "Forwarding Plan" at bounding box center [509, 275] width 99 height 15
click at [941, 557] on div "Submit" at bounding box center [941, 564] width 50 height 15
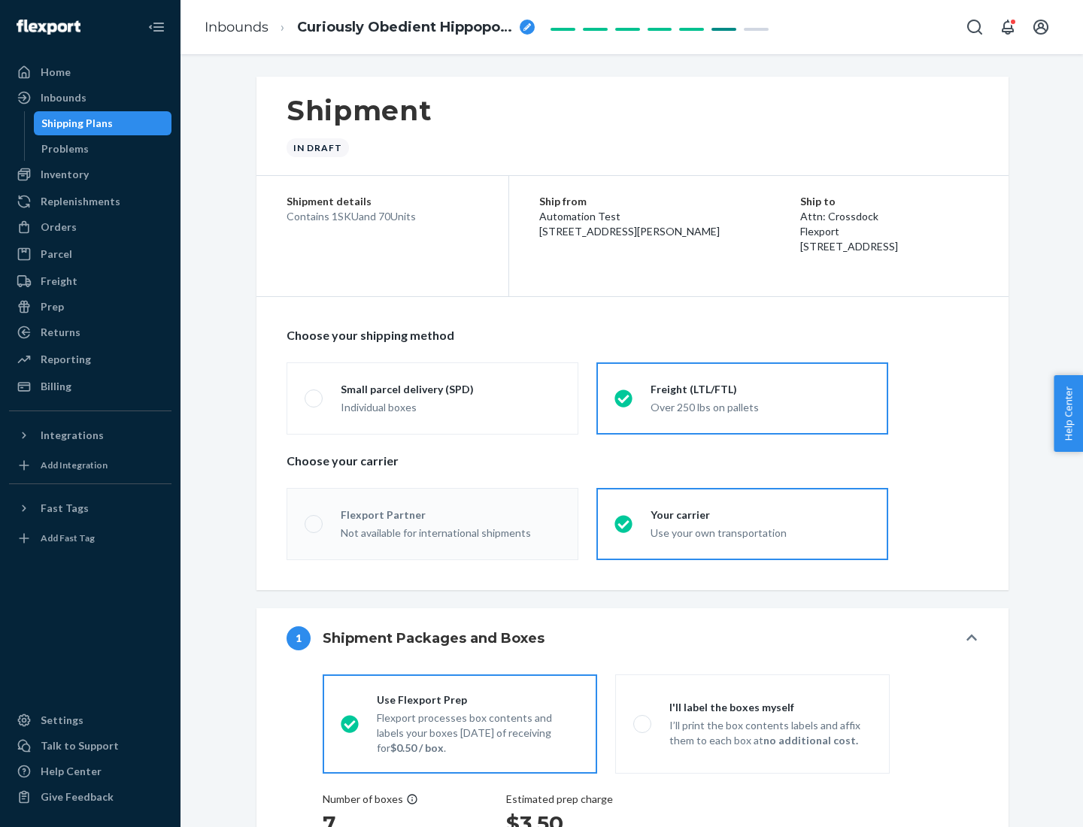
radio input "true"
radio input "false"
radio input "true"
radio input "false"
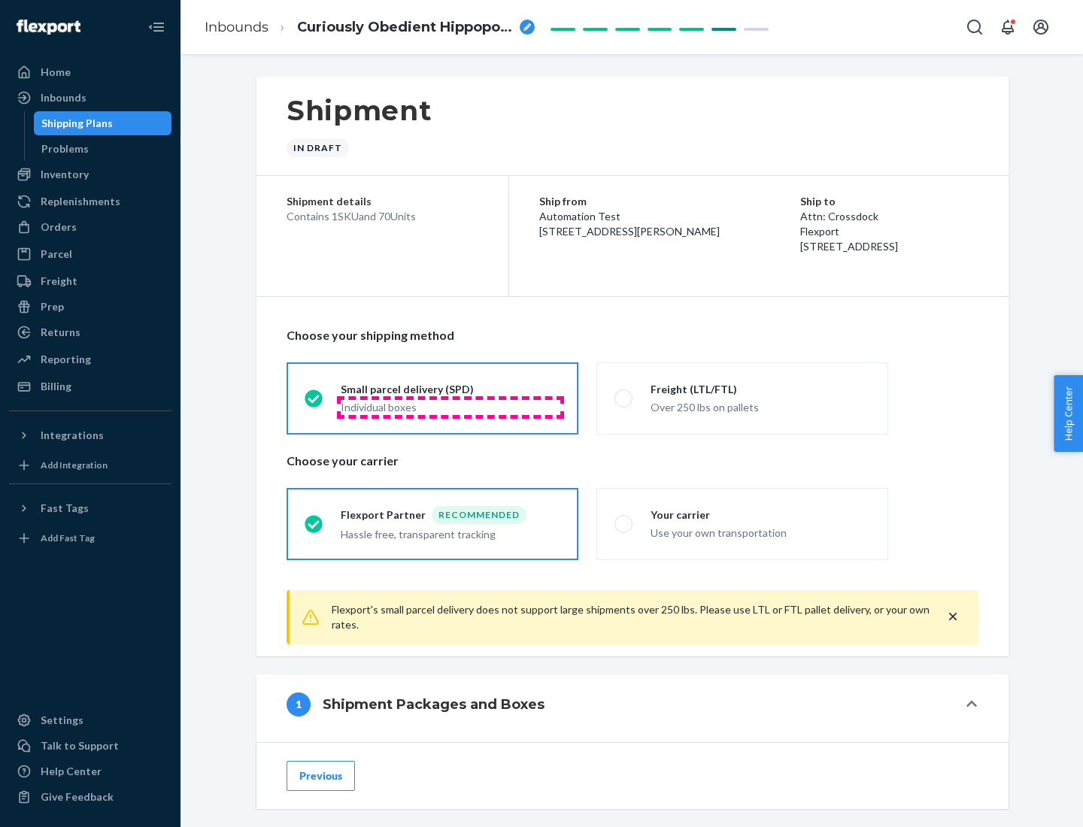
click at [451, 407] on div "Individual boxes" at bounding box center [451, 407] width 220 height 15
click at [314, 403] on input "Small parcel delivery (SPD) Individual boxes" at bounding box center [310, 398] width 10 height 10
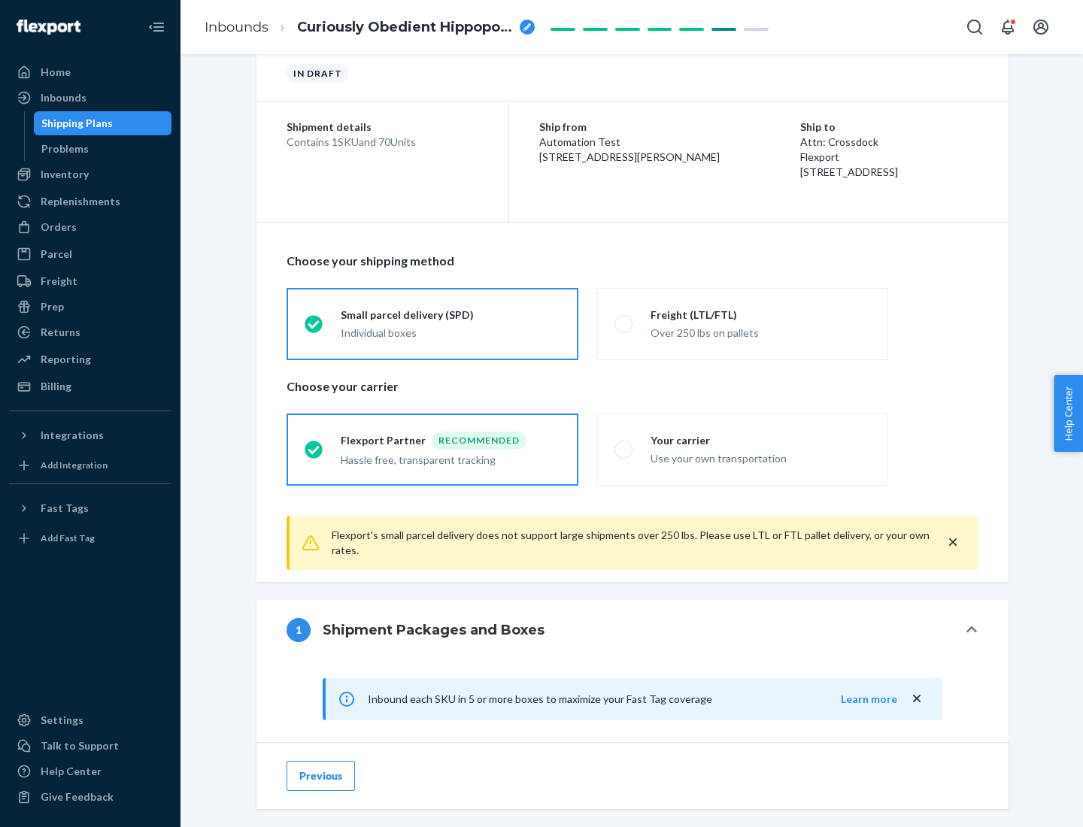
click at [451, 440] on div "Recommended" at bounding box center [479, 441] width 95 height 18
click at [314, 445] on input "Flexport Partner Recommended Hassle free, transparent tracking" at bounding box center [310, 450] width 10 height 10
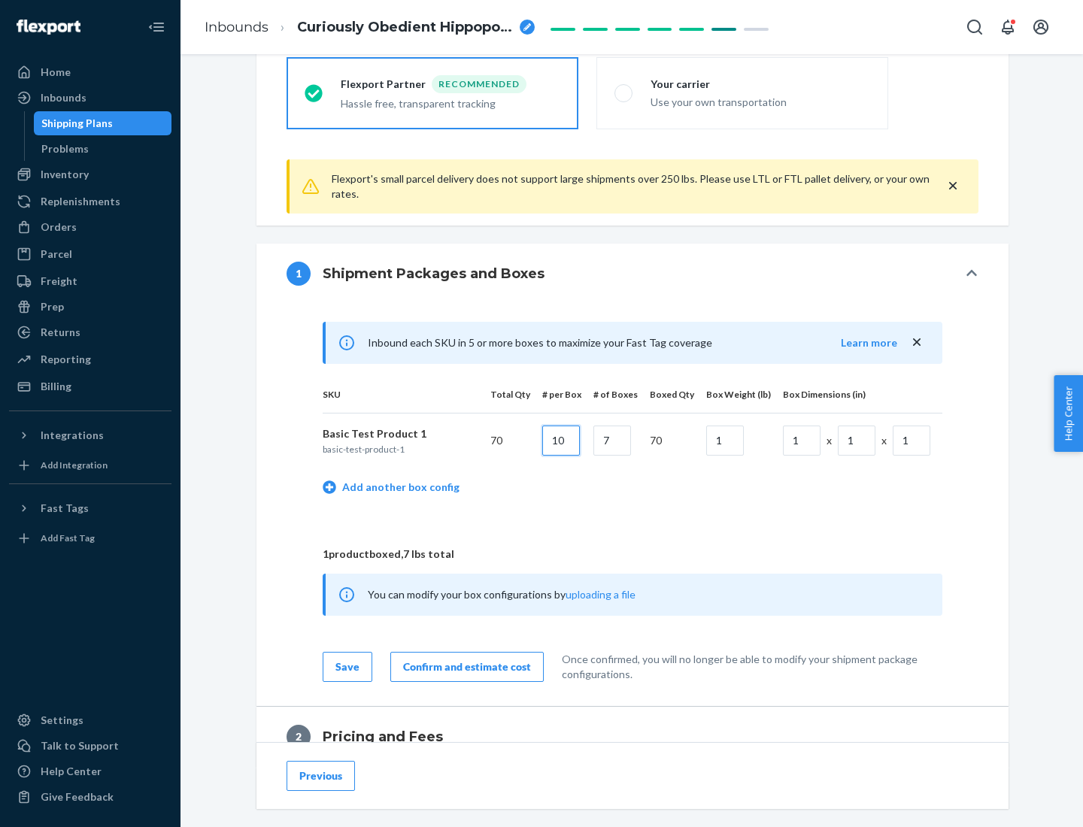
type input "10"
type input "7"
type input "1"
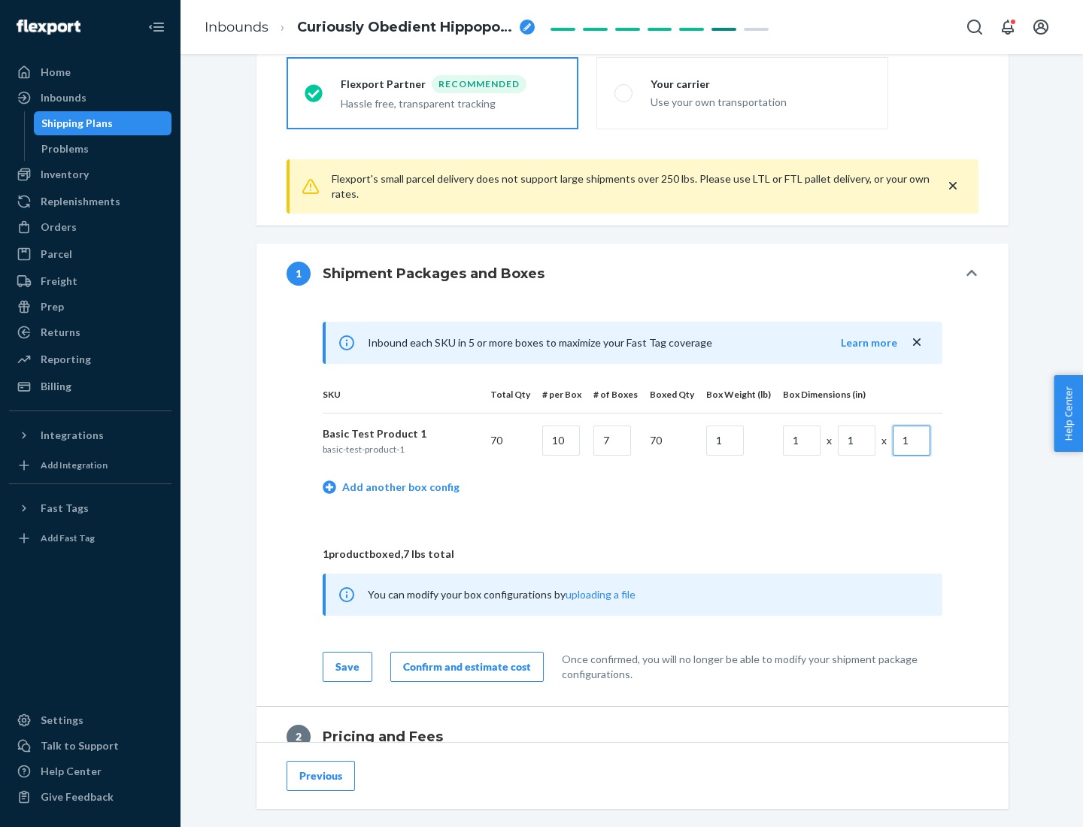
scroll to position [657, 0]
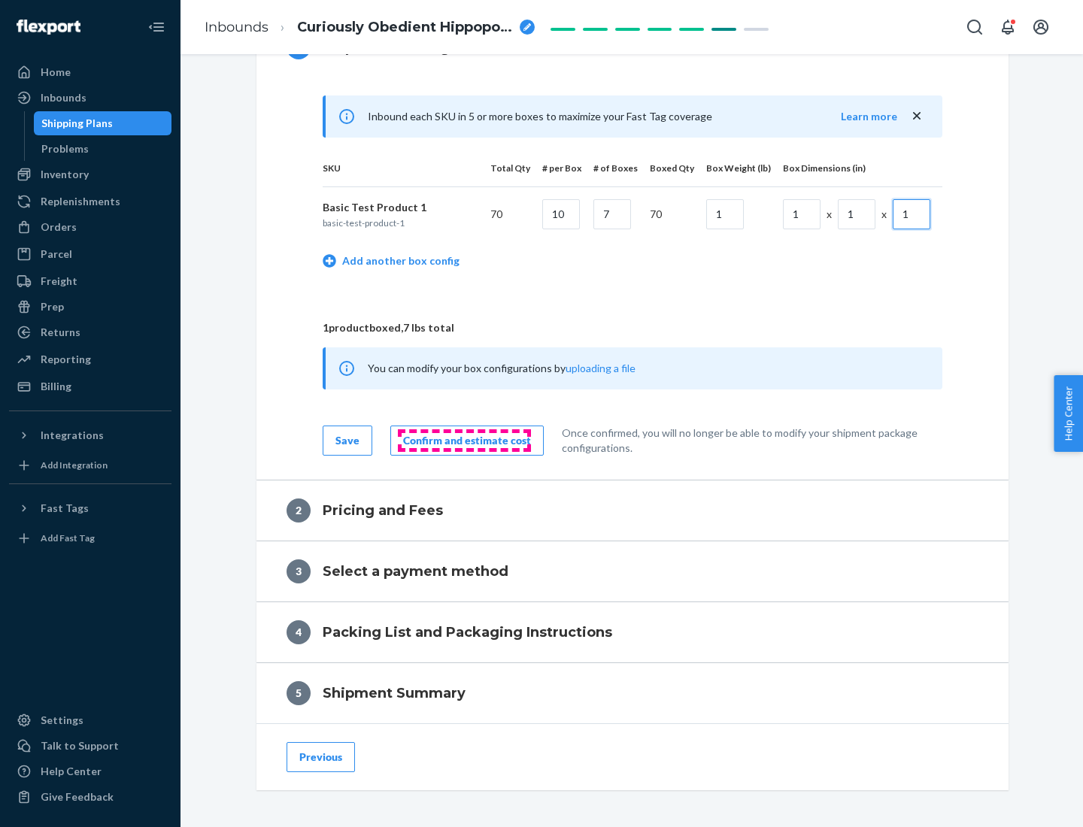
type input "1"
click at [464, 440] on div "Confirm and estimate cost" at bounding box center [467, 440] width 128 height 15
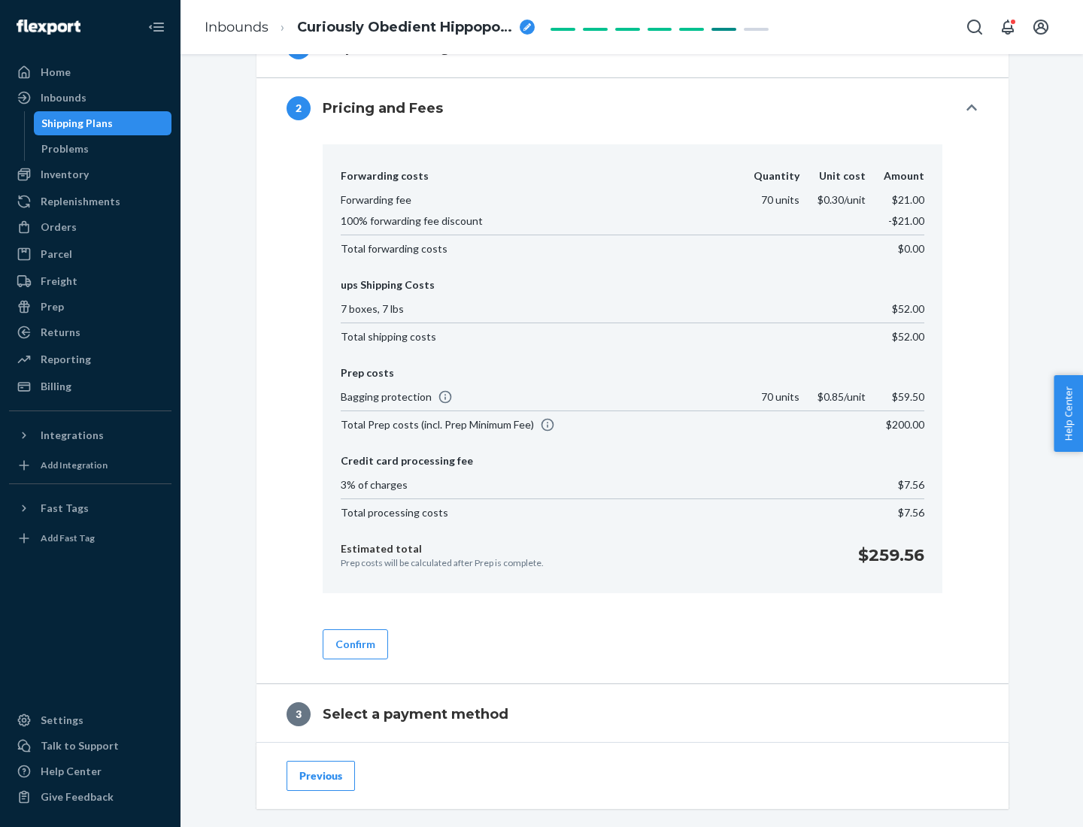
scroll to position [861, 0]
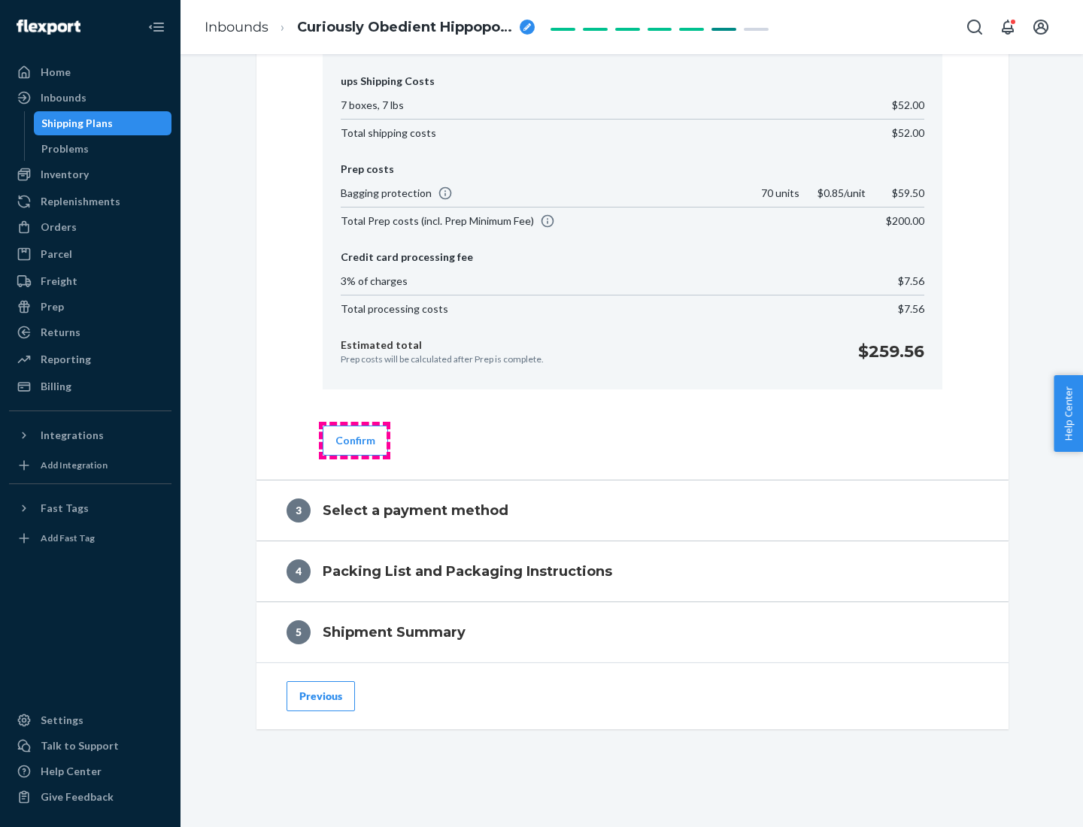
click at [354, 440] on button "Confirm" at bounding box center [355, 441] width 65 height 30
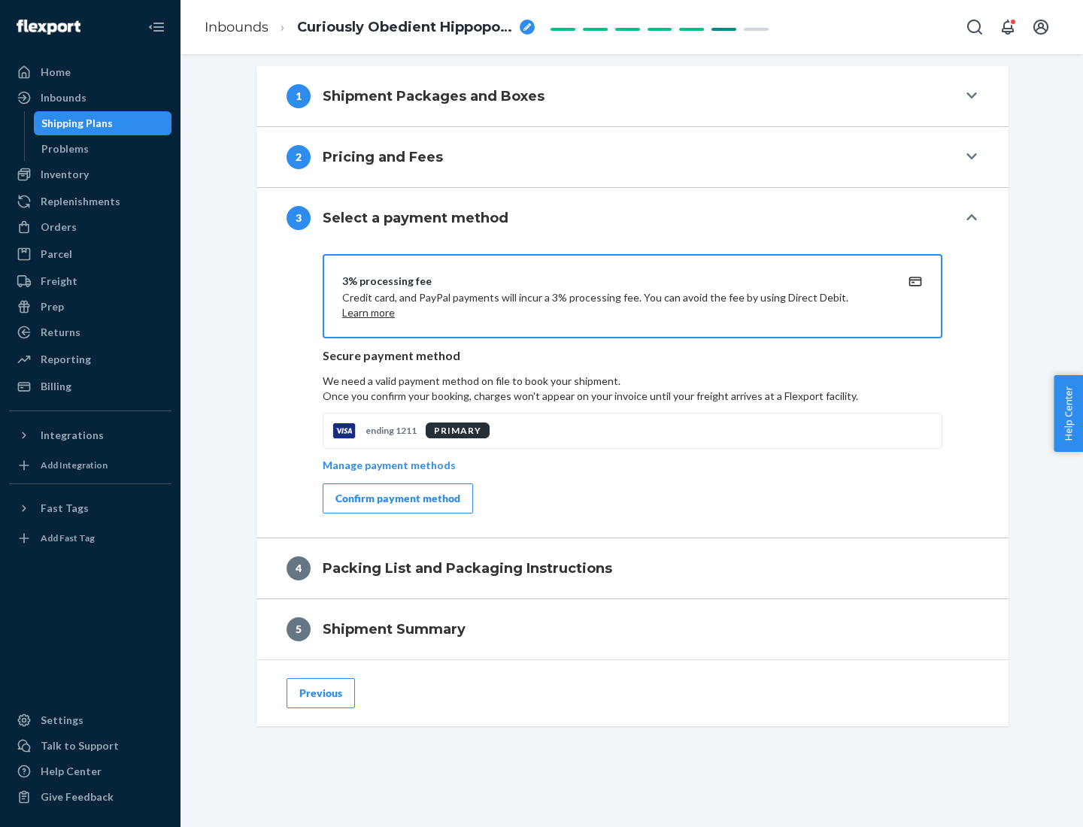
scroll to position [608, 0]
click at [396, 499] on div "Confirm payment method" at bounding box center [397, 498] width 125 height 15
